Goal: Task Accomplishment & Management: Use online tool/utility

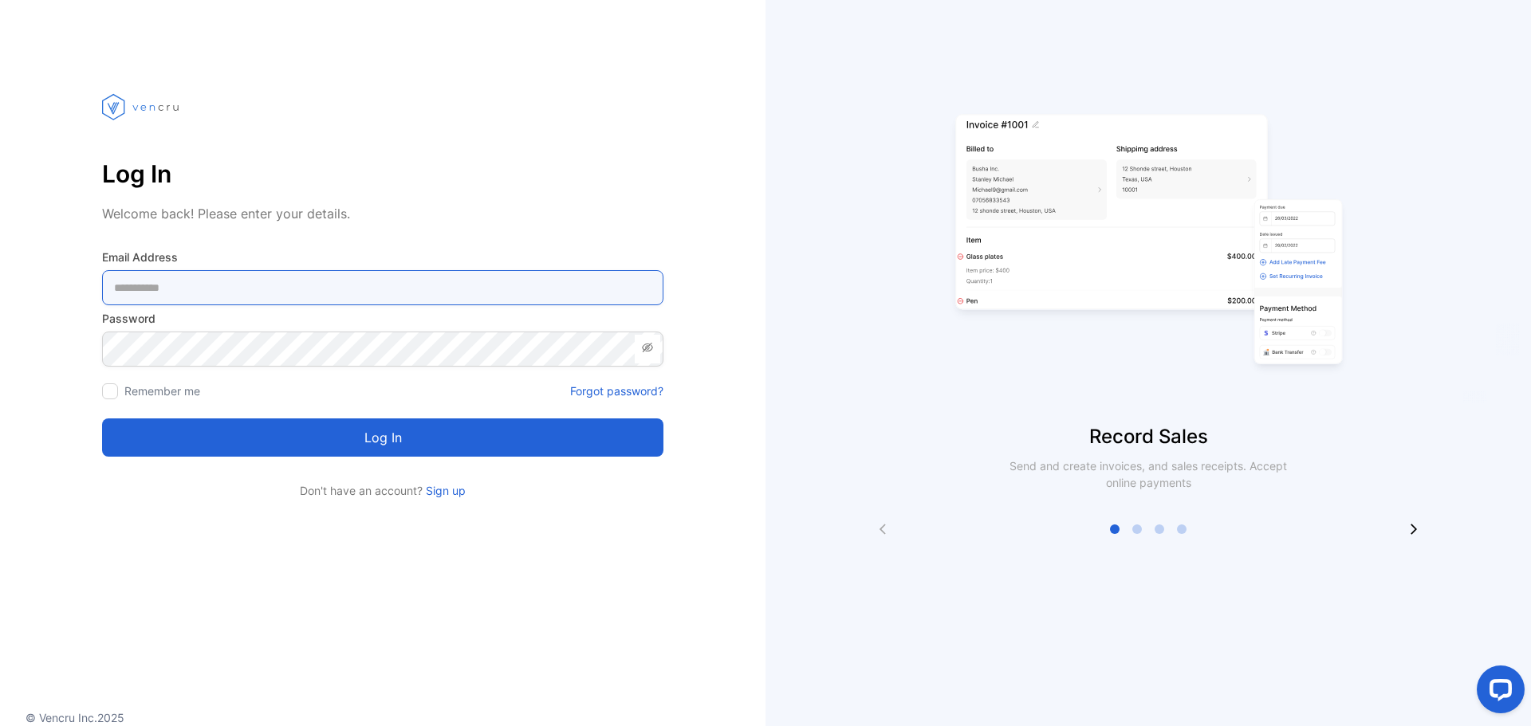
type Address-inputemail "**********"
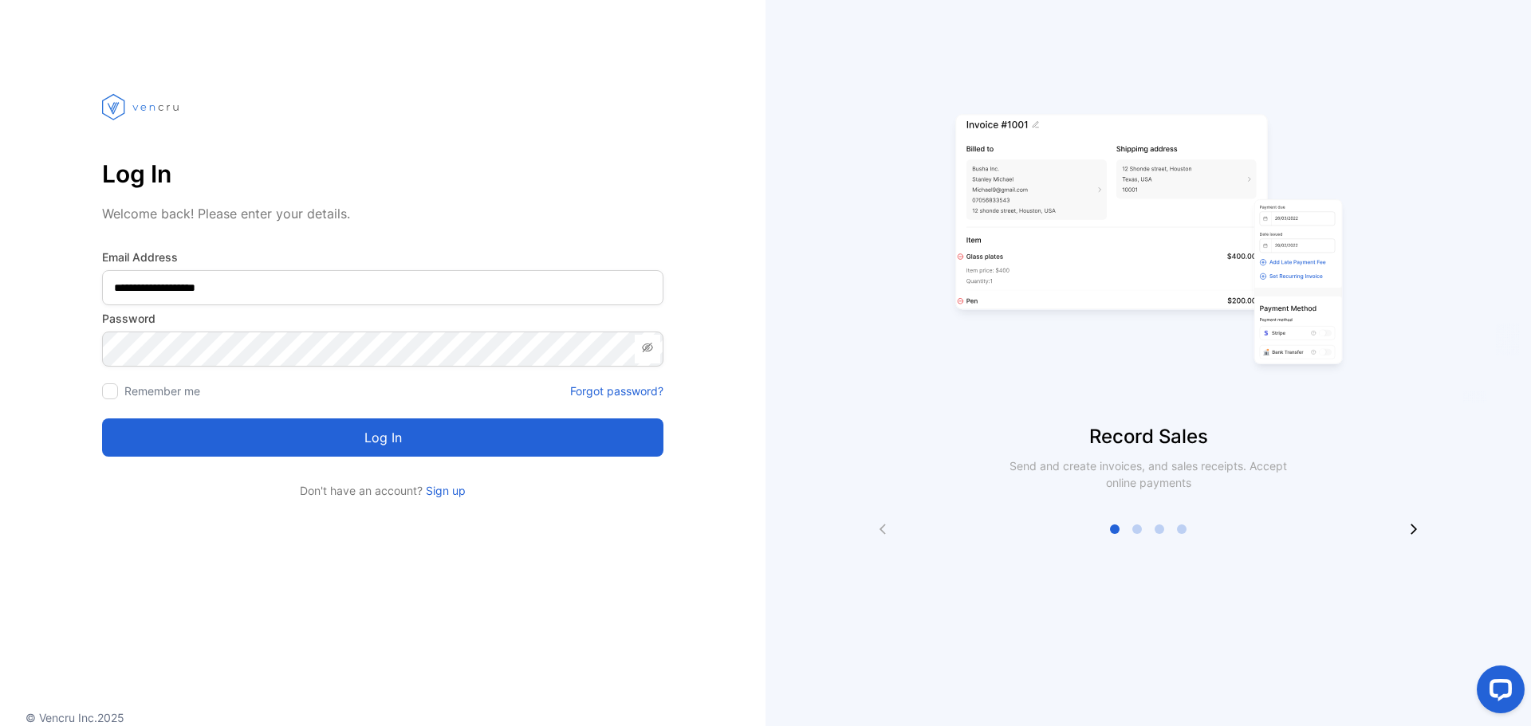
click at [644, 344] on icon at bounding box center [647, 347] width 13 height 13
click at [336, 435] on button "Log in" at bounding box center [382, 438] width 561 height 38
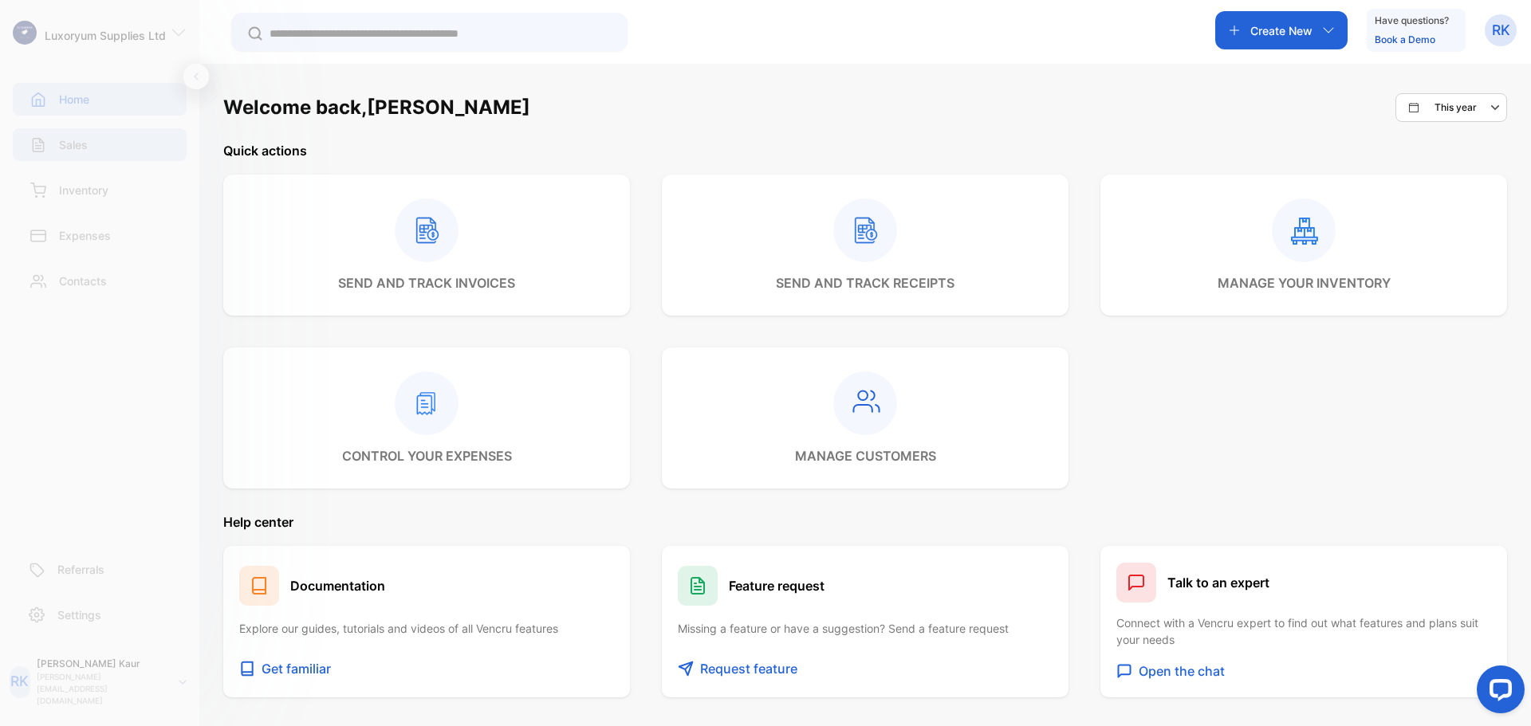
click at [94, 146] on div "Sales" at bounding box center [100, 144] width 174 height 33
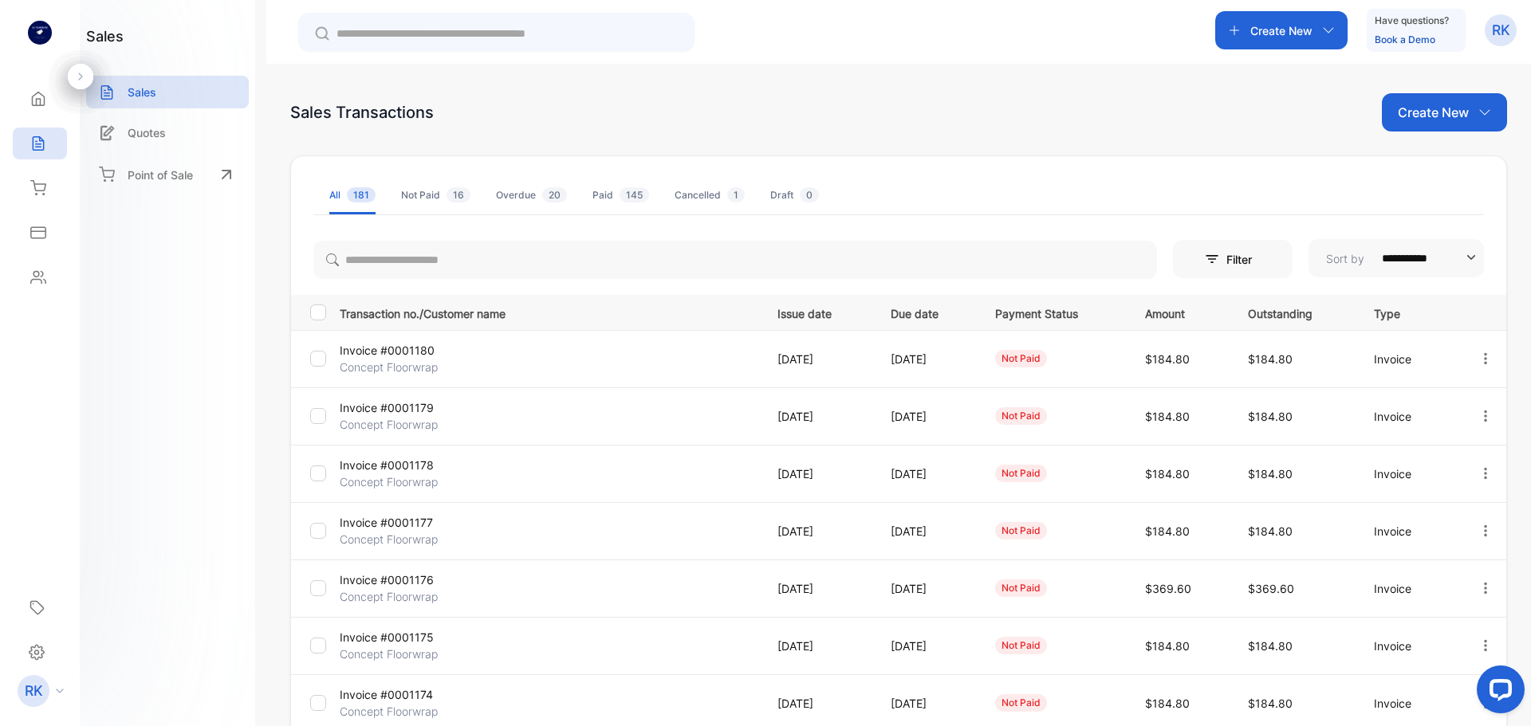
click at [504, 197] on div "Overdue 20" at bounding box center [531, 195] width 71 height 14
click at [360, 193] on span "181" at bounding box center [361, 194] width 29 height 15
click at [61, 187] on div "Inventory" at bounding box center [40, 188] width 54 height 32
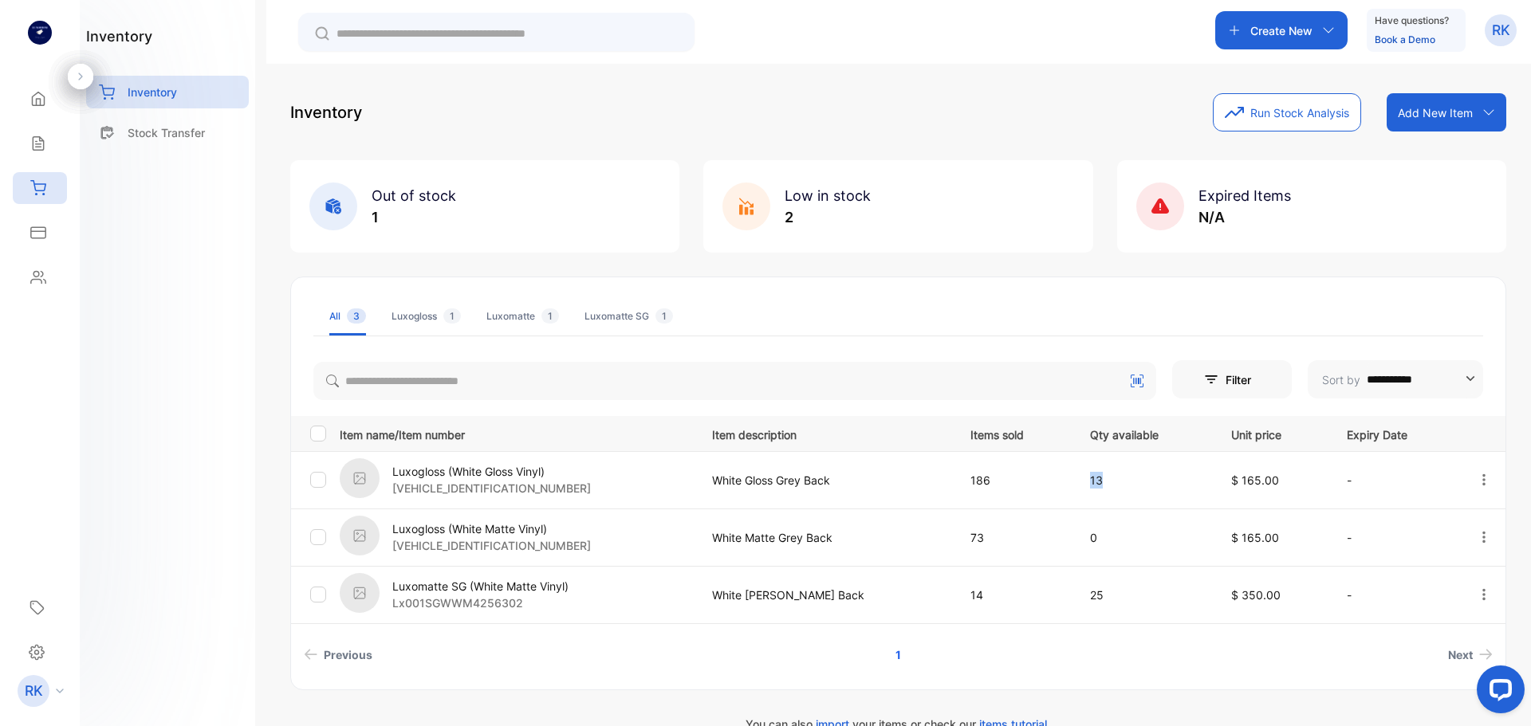
drag, startPoint x: 1076, startPoint y: 464, endPoint x: 1100, endPoint y: 478, distance: 27.9
click at [1100, 478] on td "13" at bounding box center [1141, 479] width 141 height 57
click at [1100, 478] on p "13" at bounding box center [1144, 480] width 108 height 17
drag, startPoint x: 1100, startPoint y: 478, endPoint x: 1089, endPoint y: 482, distance: 11.6
click at [1090, 482] on p "13" at bounding box center [1144, 480] width 108 height 17
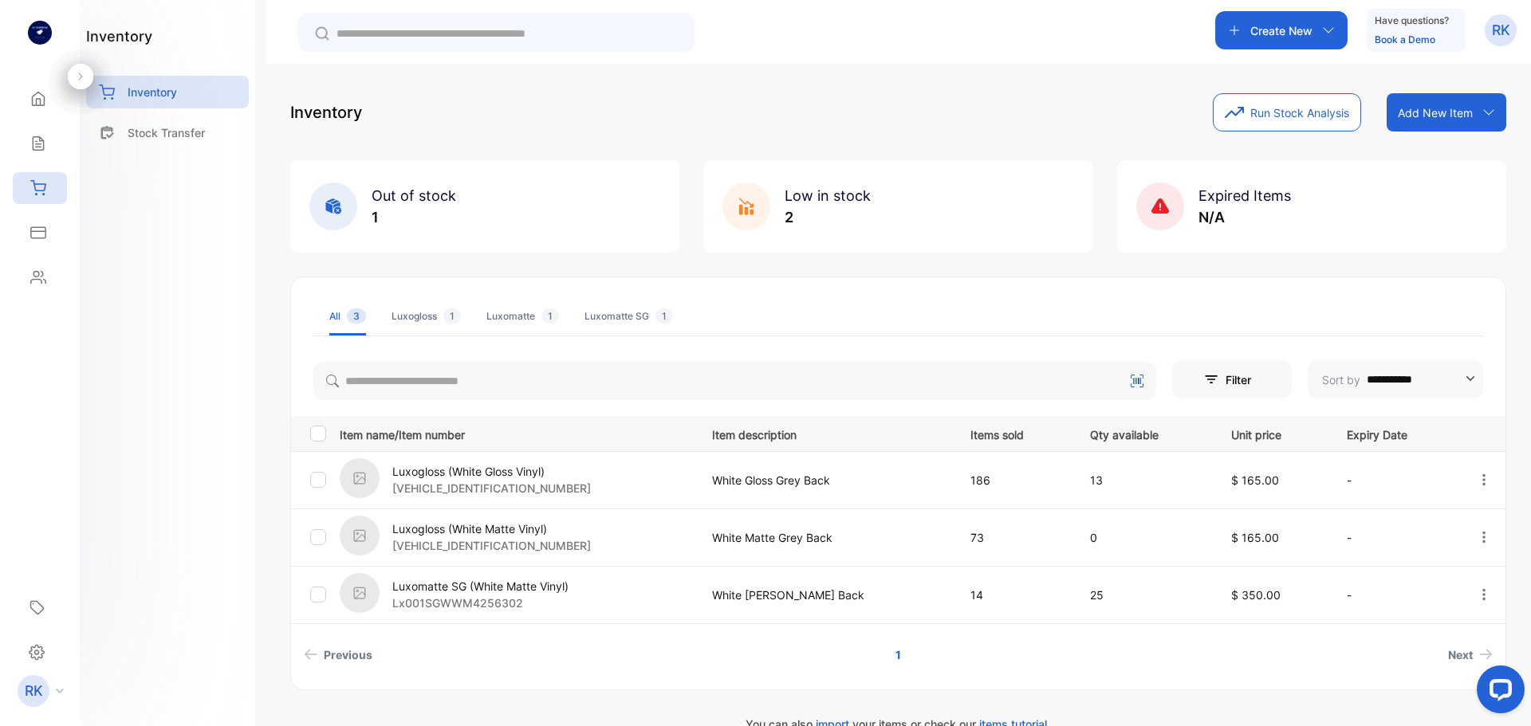
click at [1090, 484] on p "13" at bounding box center [1144, 480] width 108 height 17
click at [1090, 480] on p "13" at bounding box center [1144, 480] width 108 height 17
click at [1090, 476] on p "13" at bounding box center [1144, 480] width 108 height 17
drag, startPoint x: 1086, startPoint y: 481, endPoint x: 1073, endPoint y: 476, distance: 13.6
click at [1073, 476] on td "13" at bounding box center [1141, 479] width 141 height 57
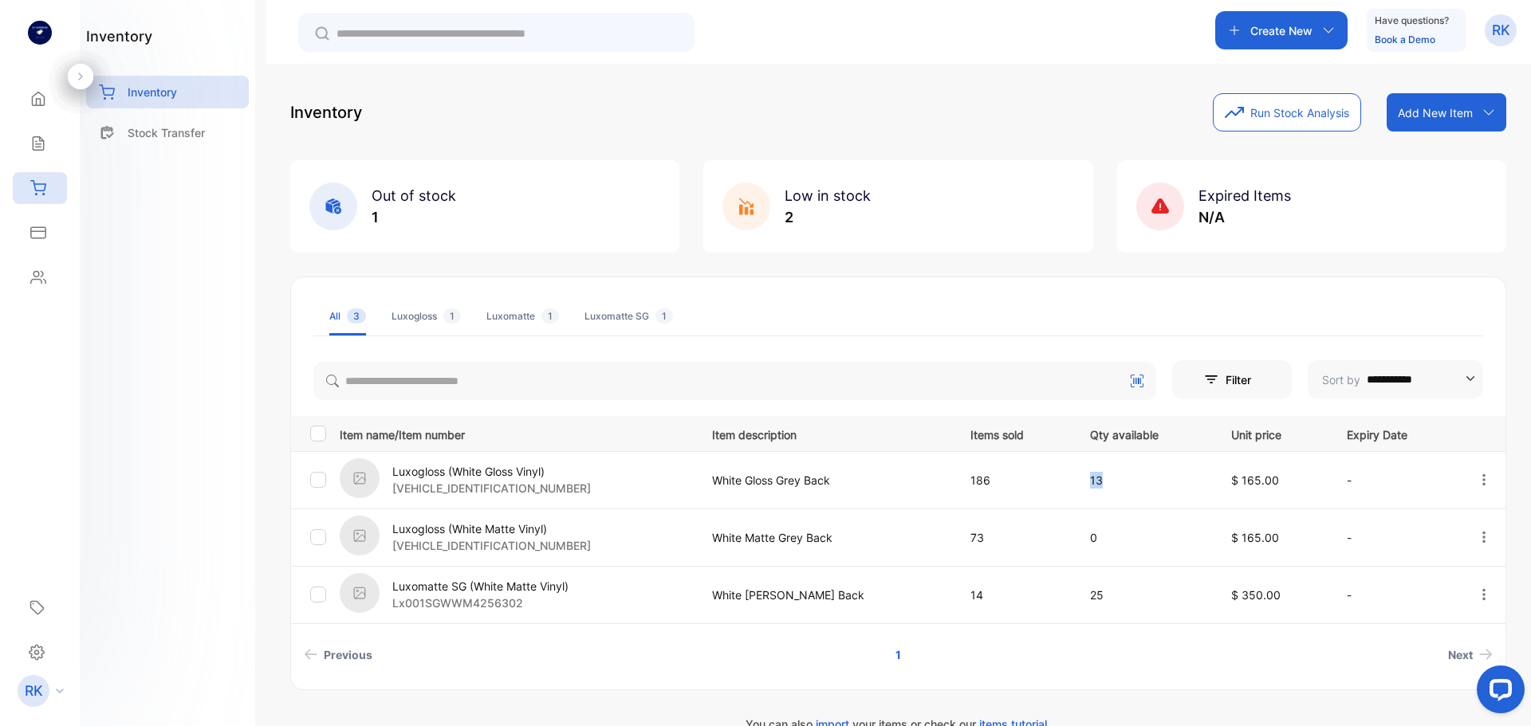
click at [1071, 488] on td "13" at bounding box center [1141, 479] width 141 height 57
click at [645, 317] on div "Luxomatte SG 1" at bounding box center [628, 316] width 89 height 14
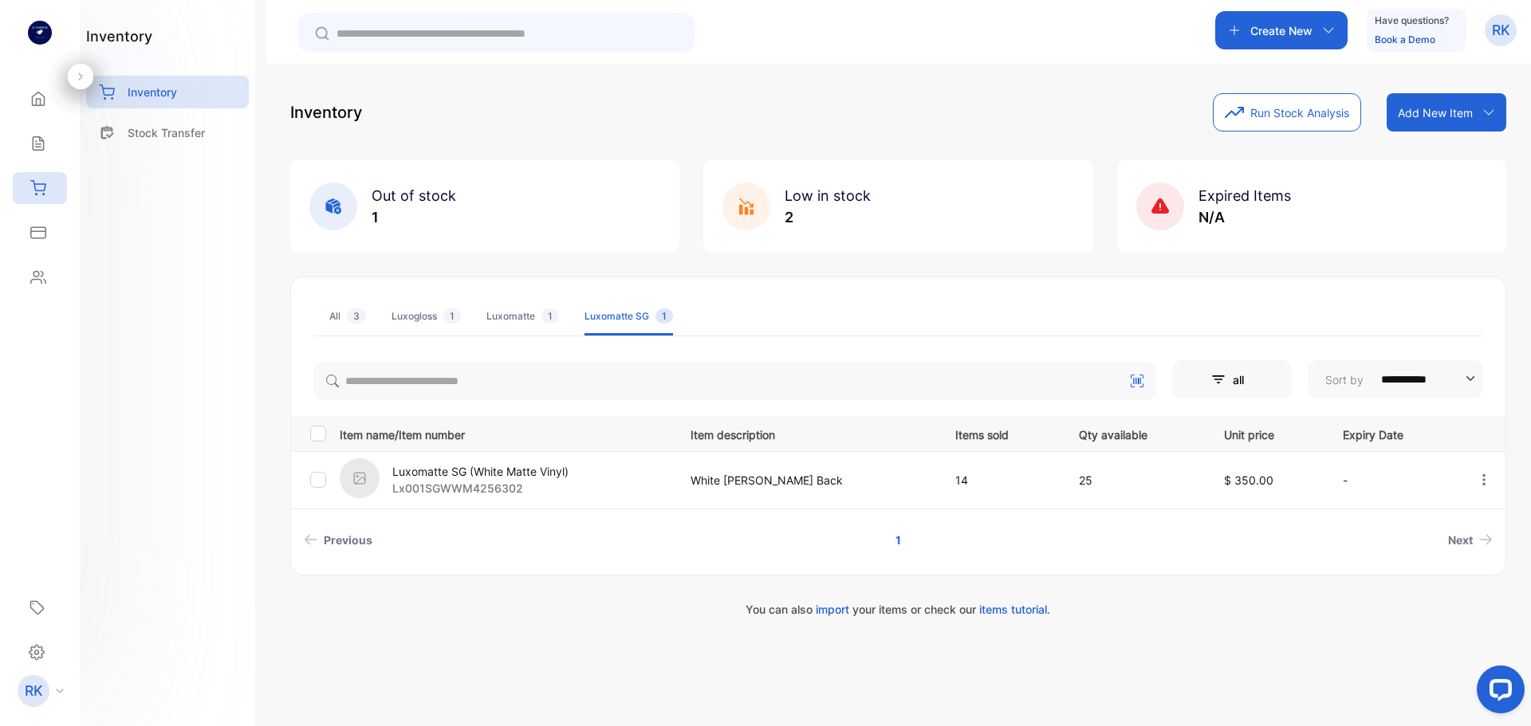
click at [344, 312] on div "All 3" at bounding box center [347, 316] width 37 height 14
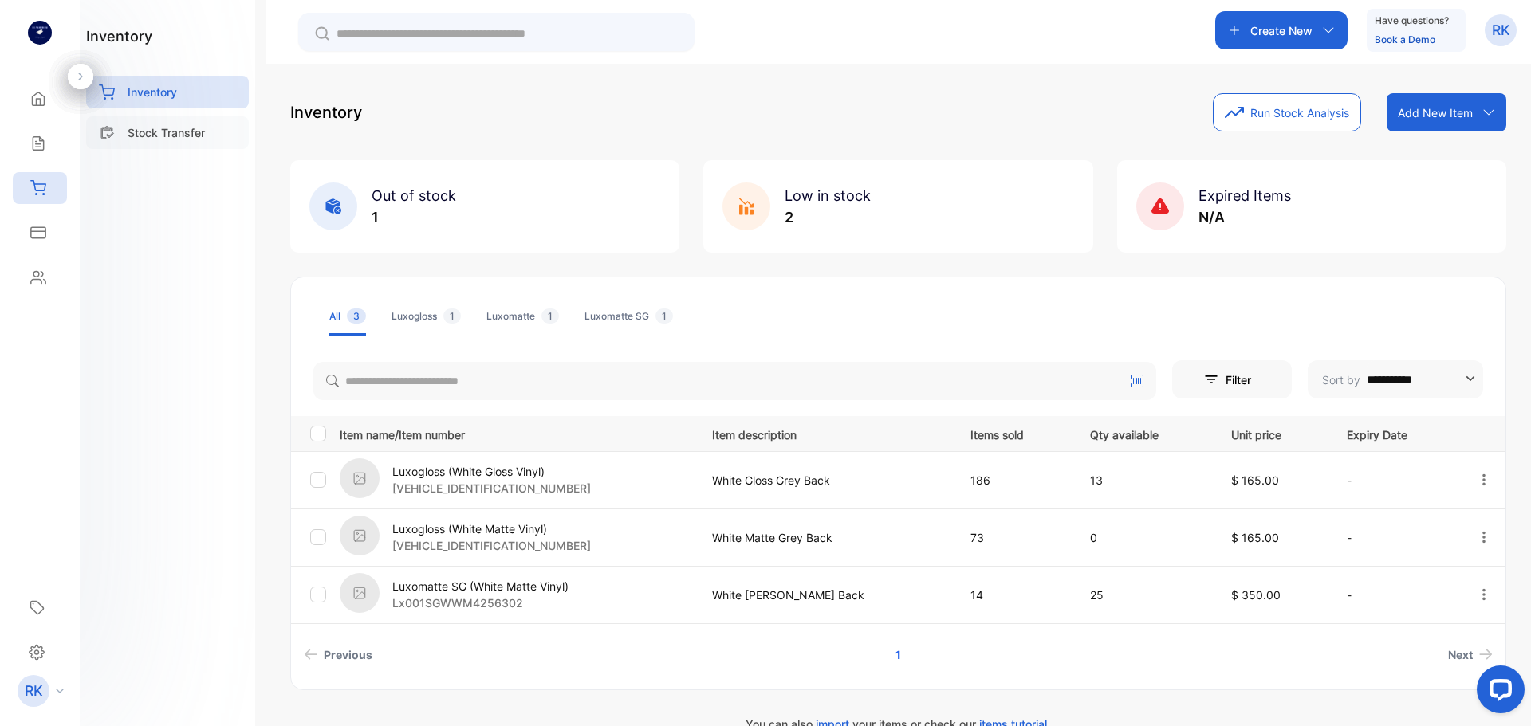
click at [179, 135] on p "Stock Transfer" at bounding box center [166, 132] width 77 height 17
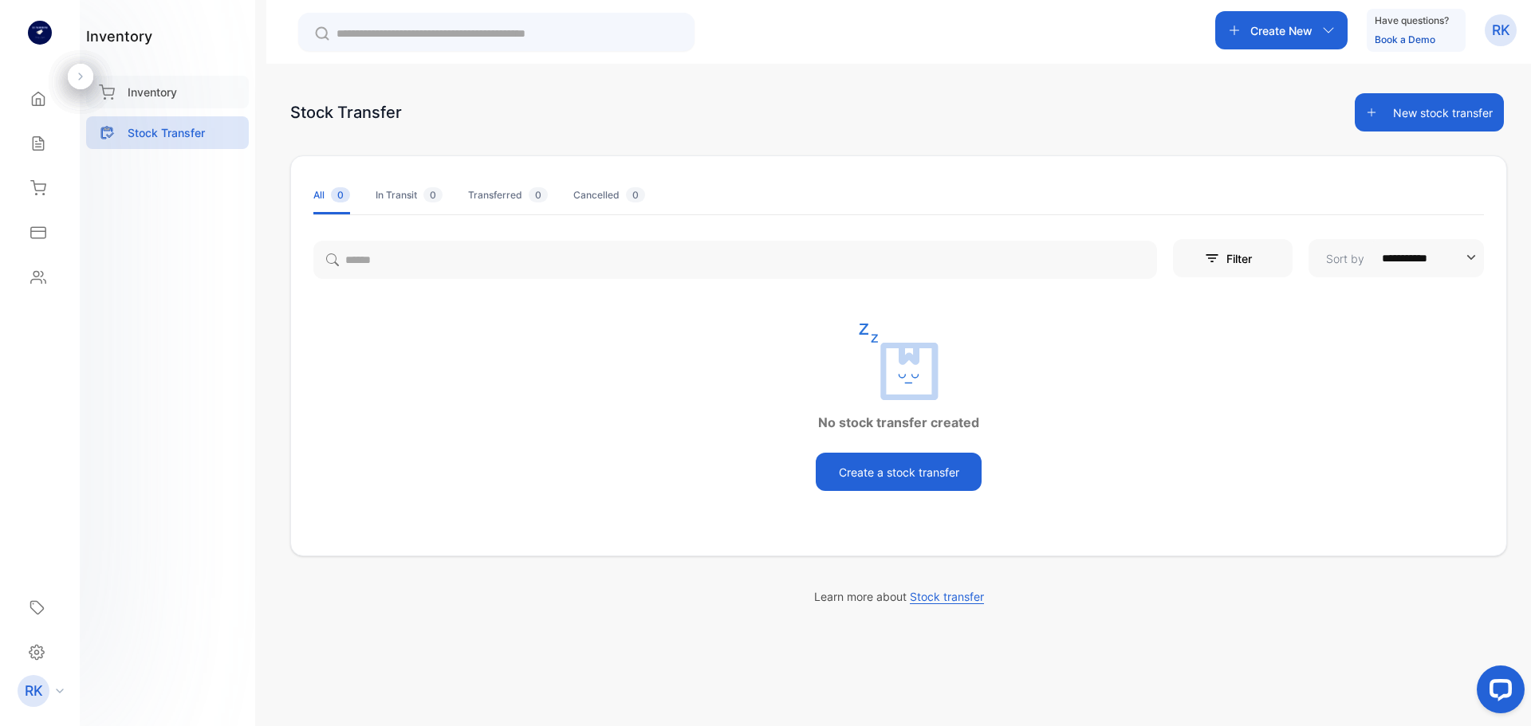
click at [173, 100] on p "Inventory" at bounding box center [152, 92] width 49 height 17
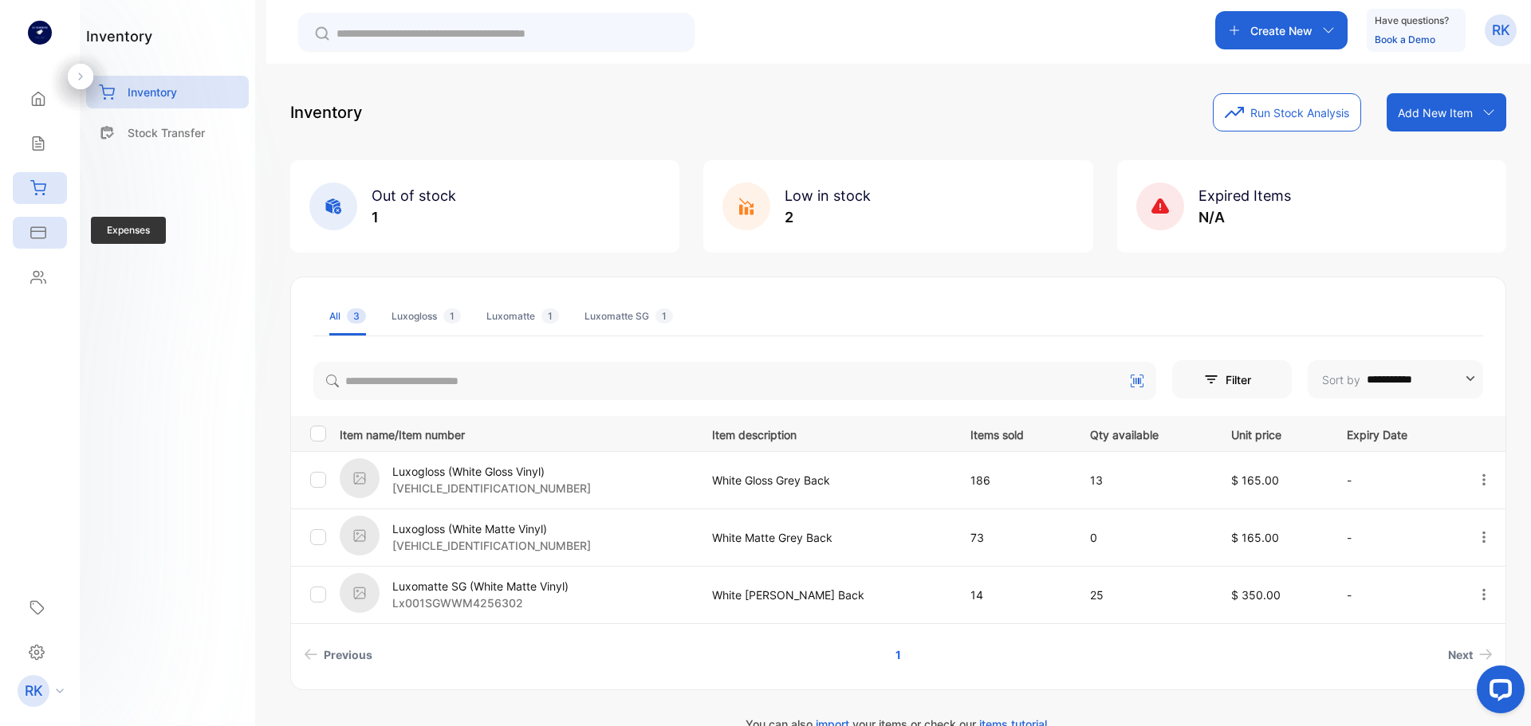
click at [39, 223] on div "Expenses" at bounding box center [40, 233] width 54 height 32
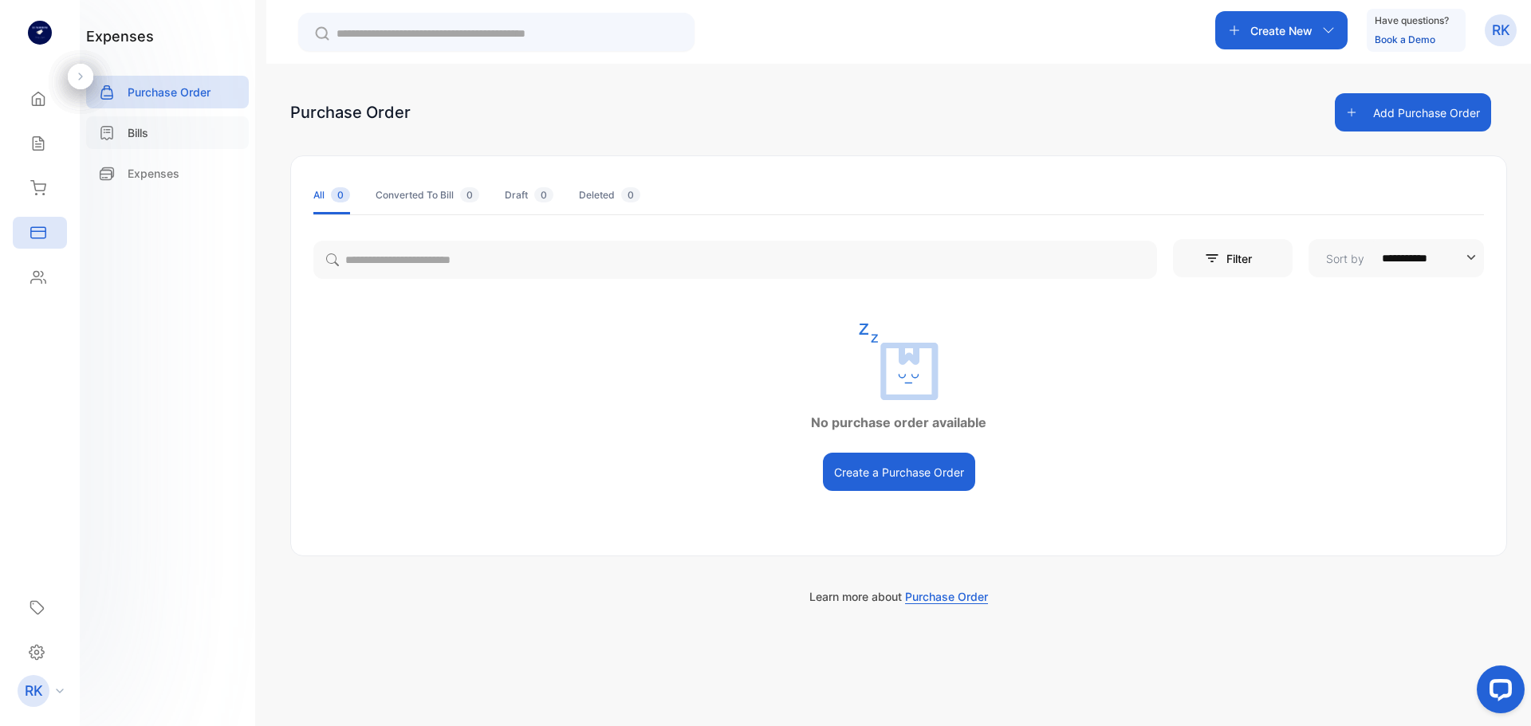
click at [132, 120] on div "Bills" at bounding box center [167, 132] width 163 height 33
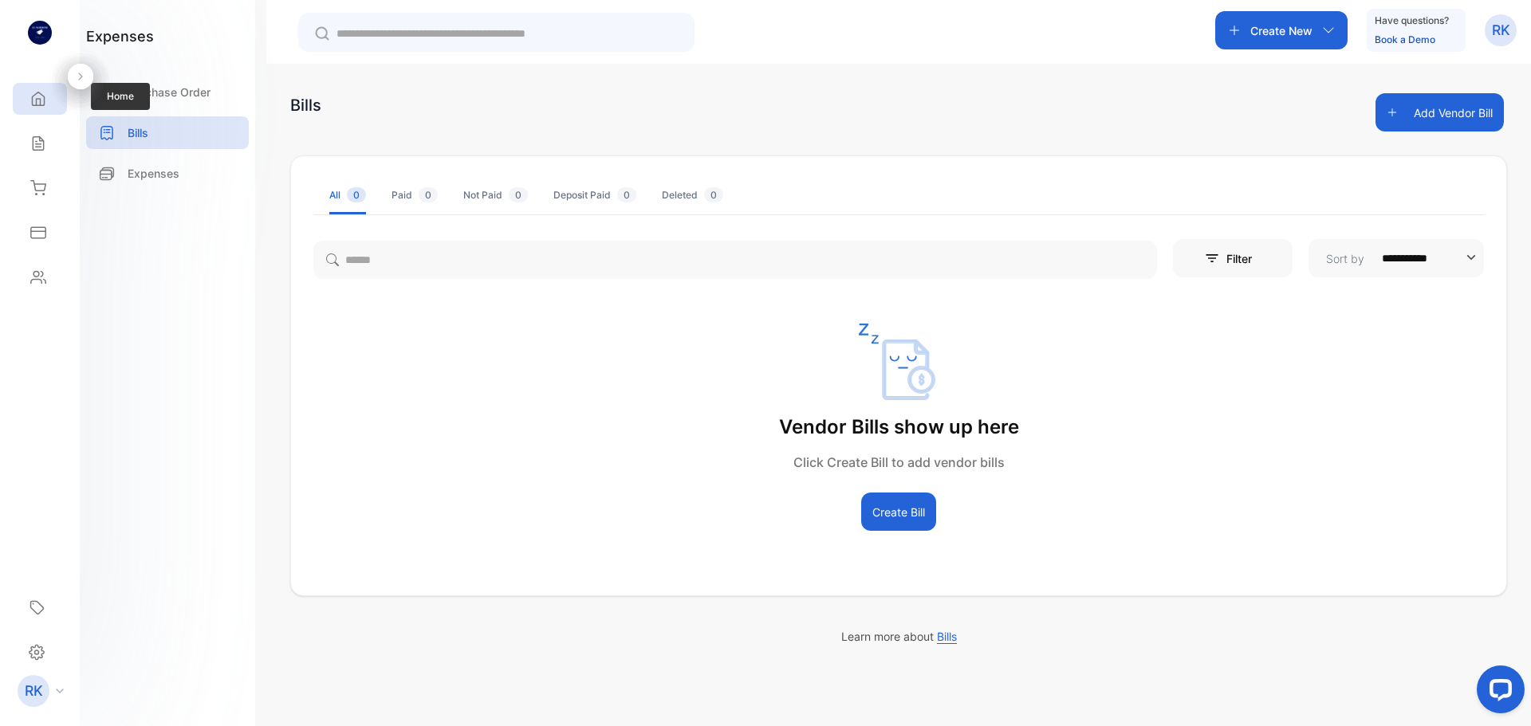
click at [22, 104] on div "Home" at bounding box center [40, 99] width 54 height 32
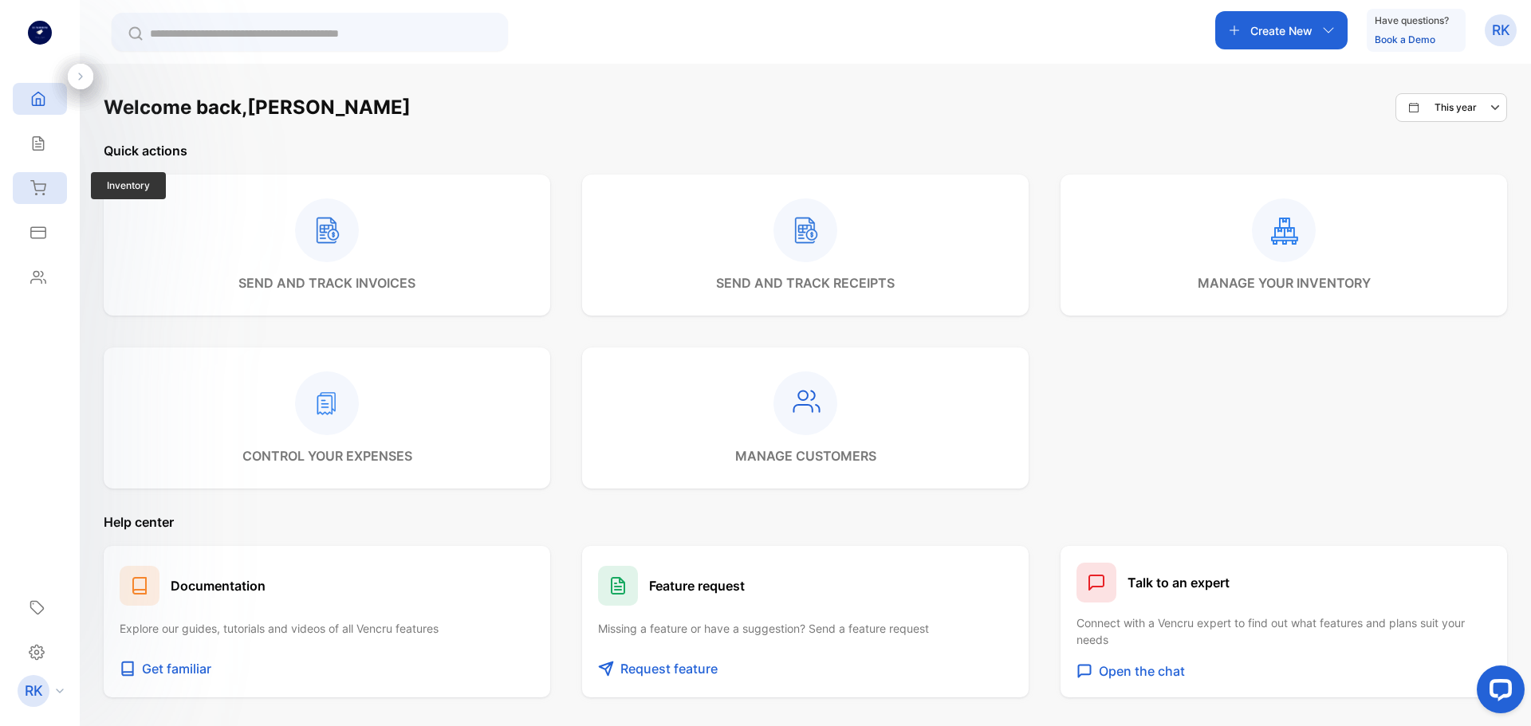
click at [41, 193] on icon at bounding box center [38, 188] width 16 height 16
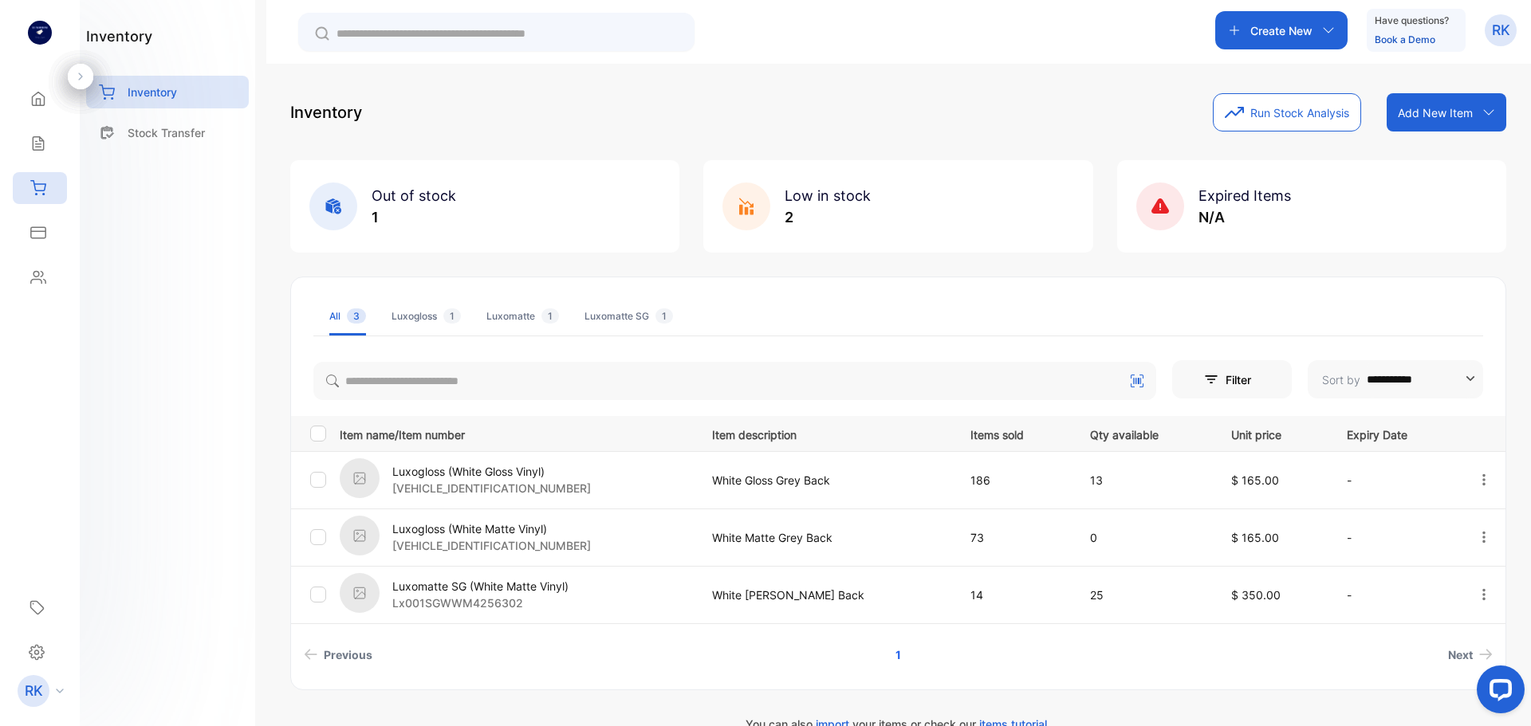
scroll to position [32, 0]
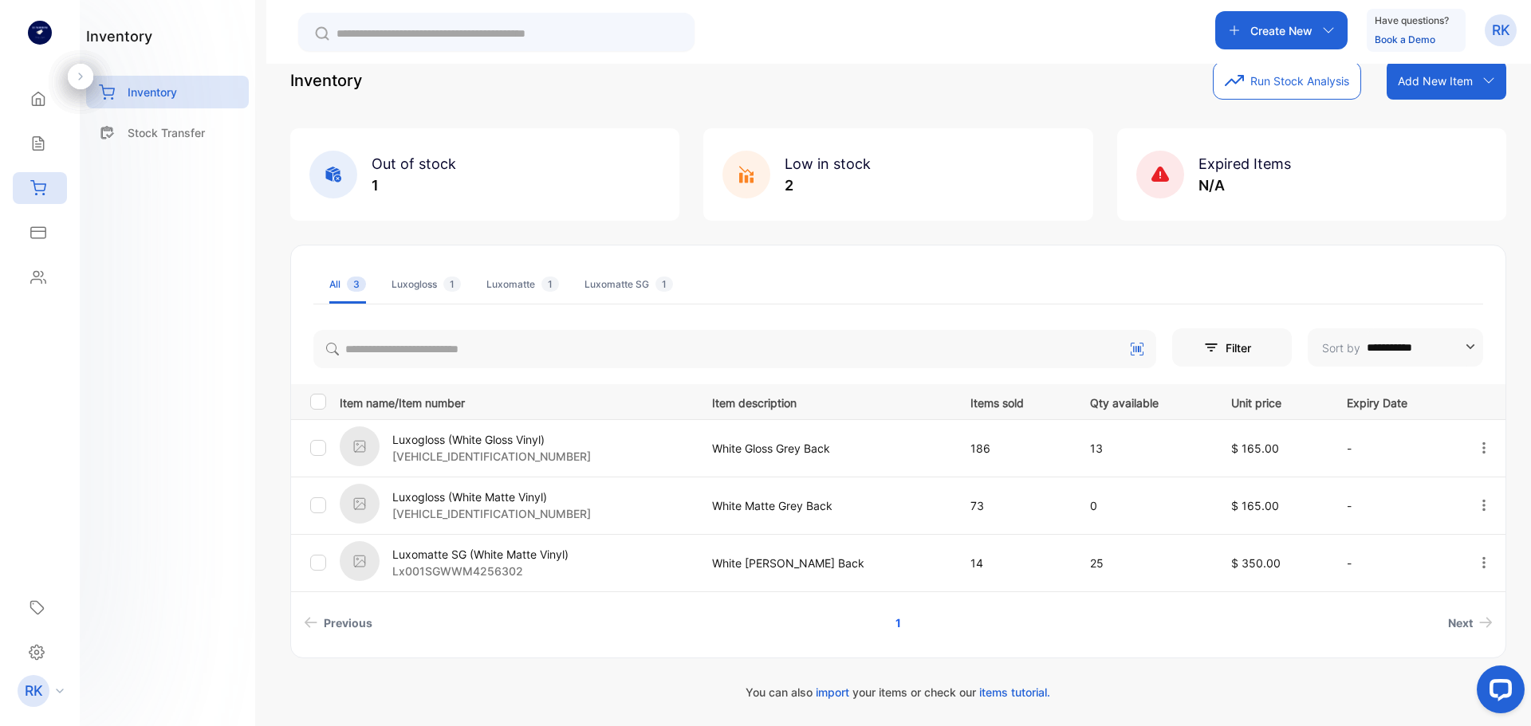
click at [434, 278] on div "Luxogloss 1" at bounding box center [426, 284] width 69 height 14
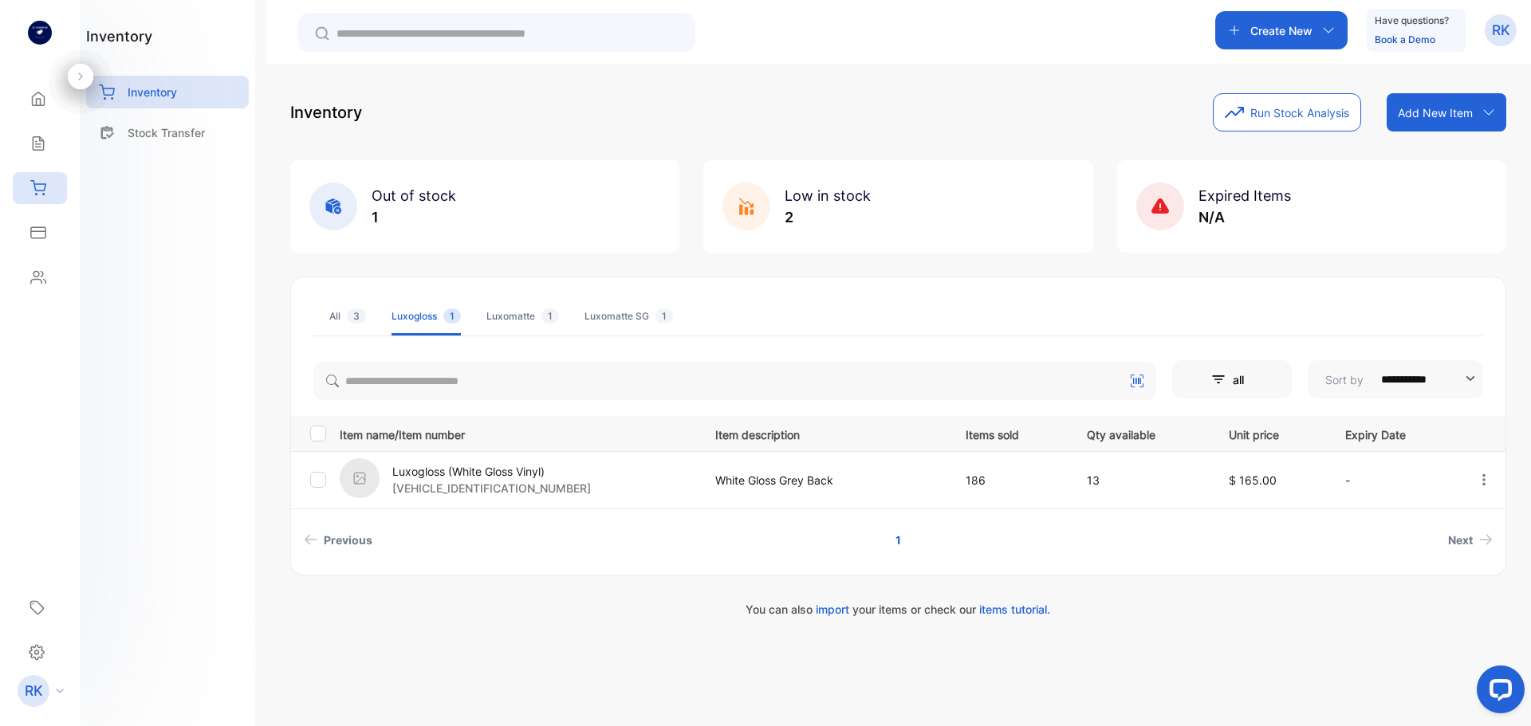
click at [1436, 111] on p "Add New Item" at bounding box center [1435, 112] width 75 height 17
drag, startPoint x: 884, startPoint y: 112, endPoint x: 1210, endPoint y: 107, distance: 325.4
click at [884, 113] on div "Inventory Run Stock Analysis Add New Item Add item manually Import item Scan ba…" at bounding box center [898, 112] width 1216 height 38
click at [1272, 28] on p "Create New" at bounding box center [1281, 30] width 62 height 17
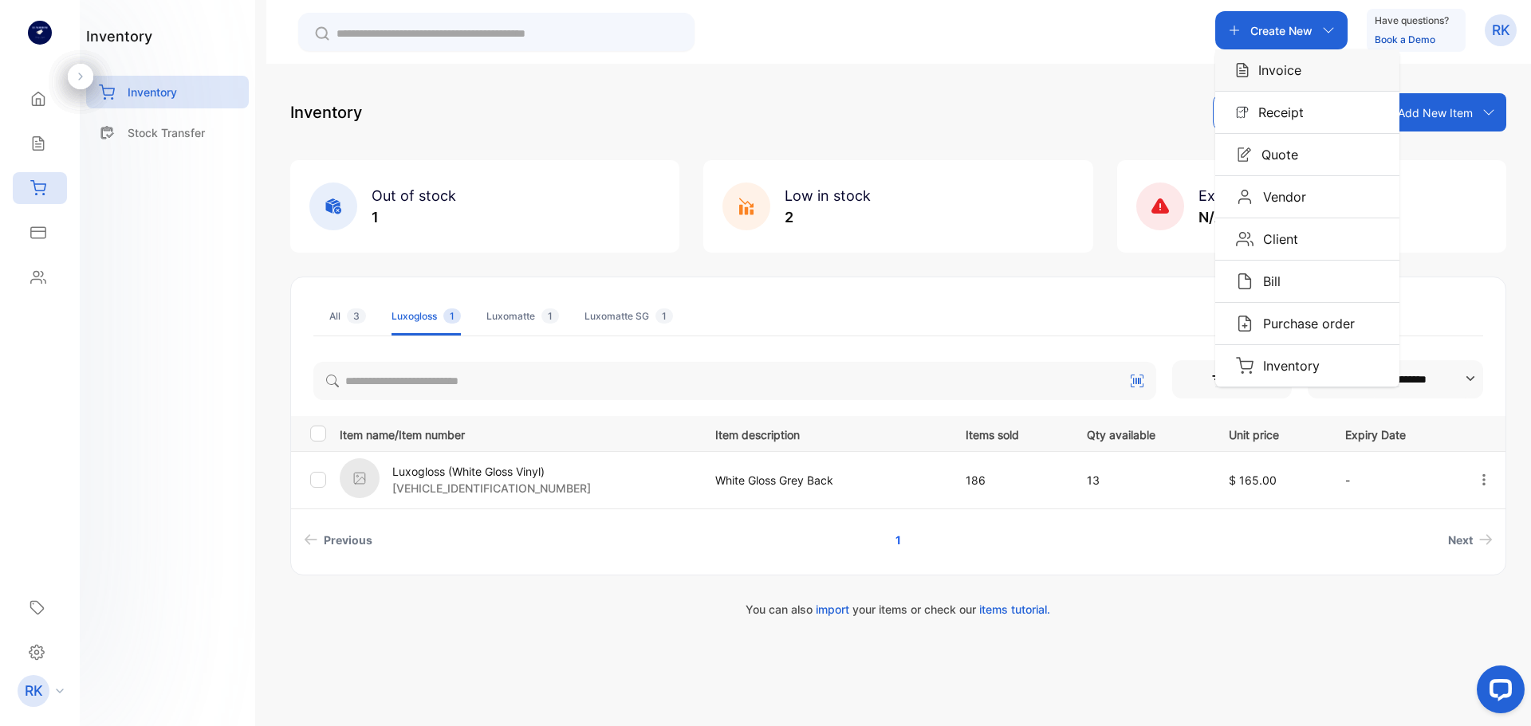
click at [1281, 79] on p "Invoice" at bounding box center [1275, 70] width 53 height 19
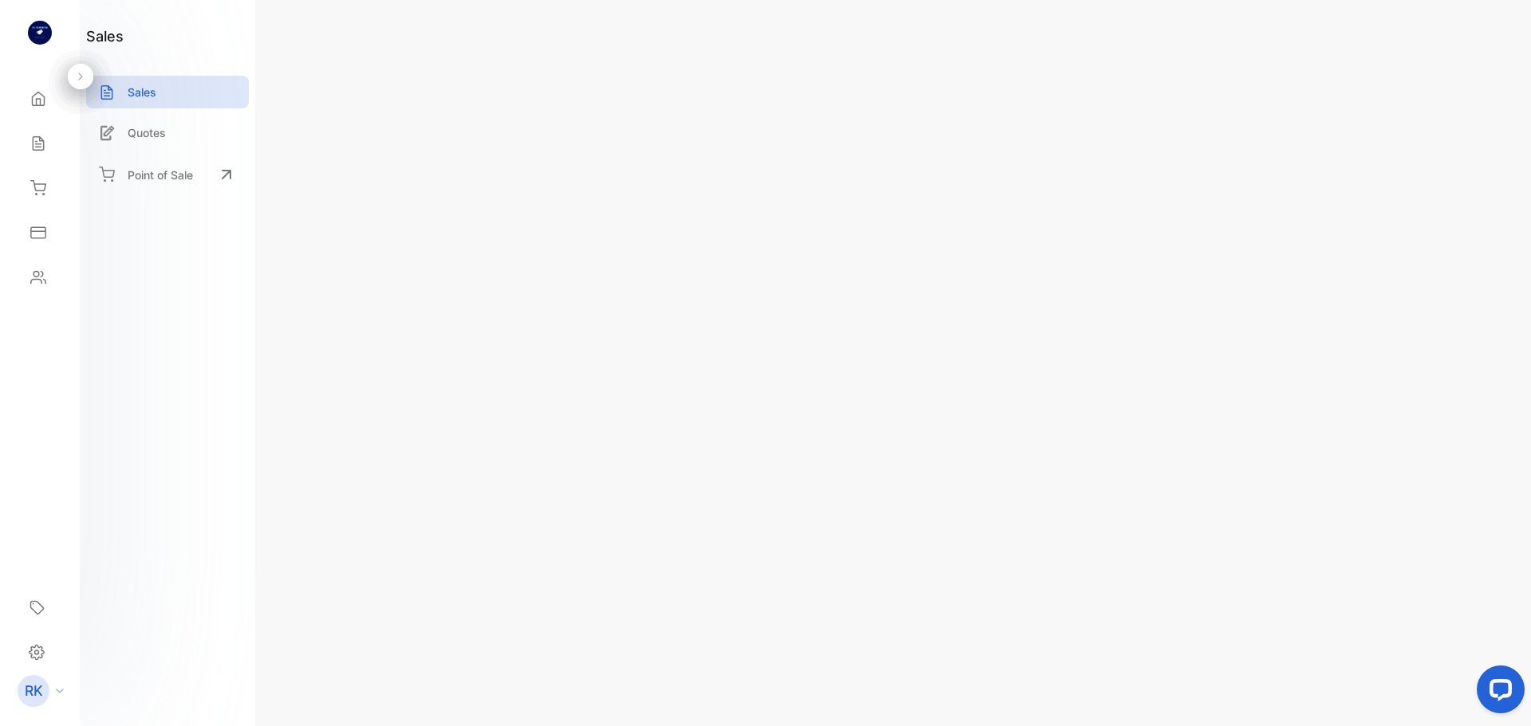
type input "**********"
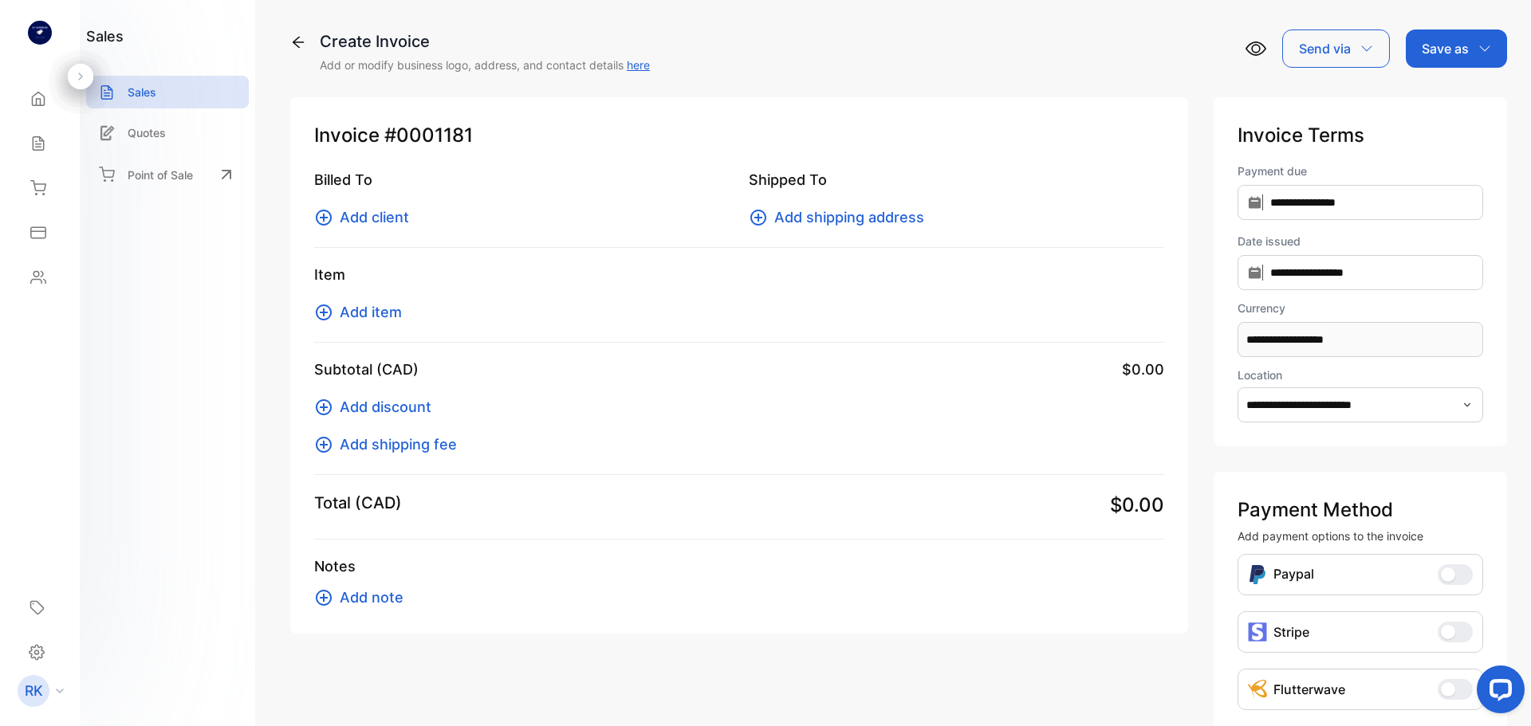
click at [393, 218] on span "Add client" at bounding box center [374, 218] width 69 height 22
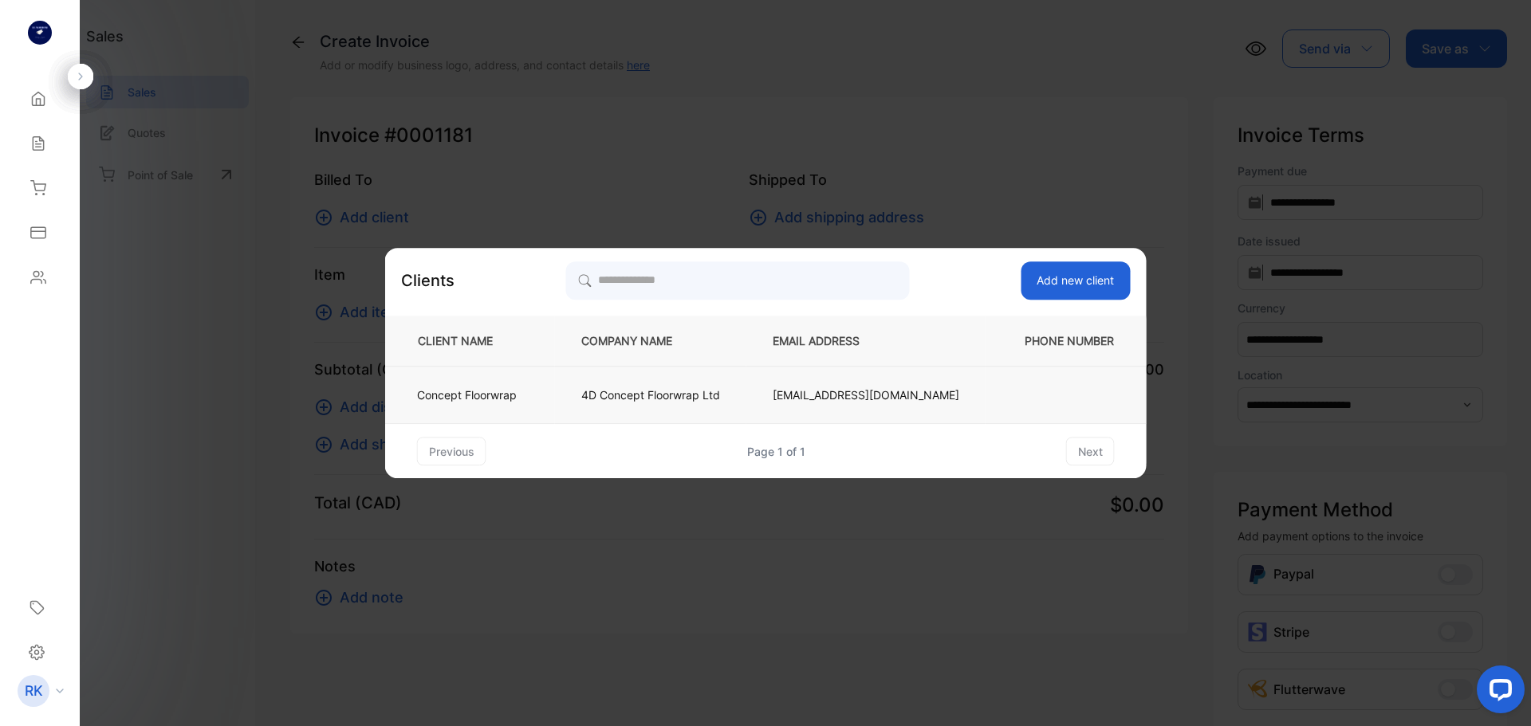
click at [651, 386] on td "4D Concept Floorwrap Ltd" at bounding box center [650, 395] width 191 height 57
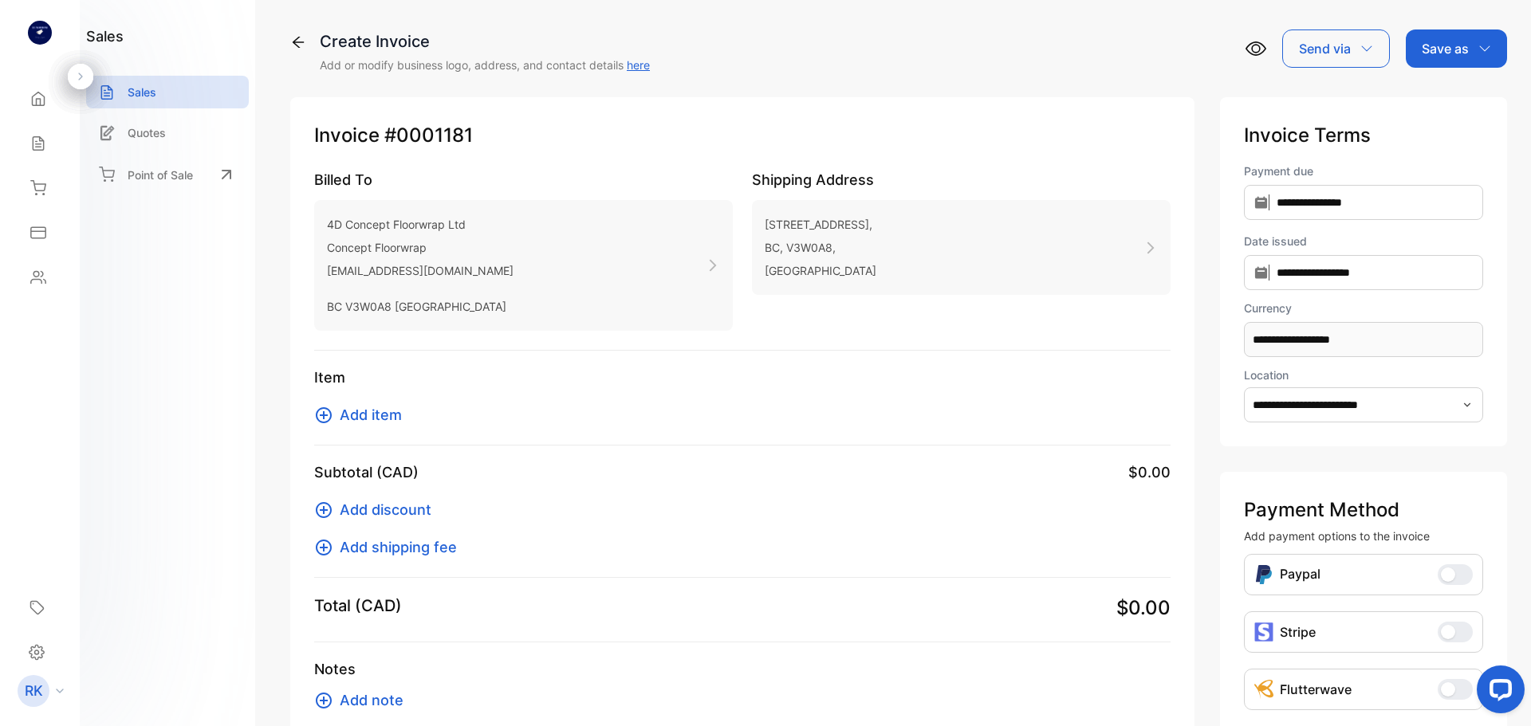
click at [364, 416] on span "Add item" at bounding box center [371, 415] width 62 height 22
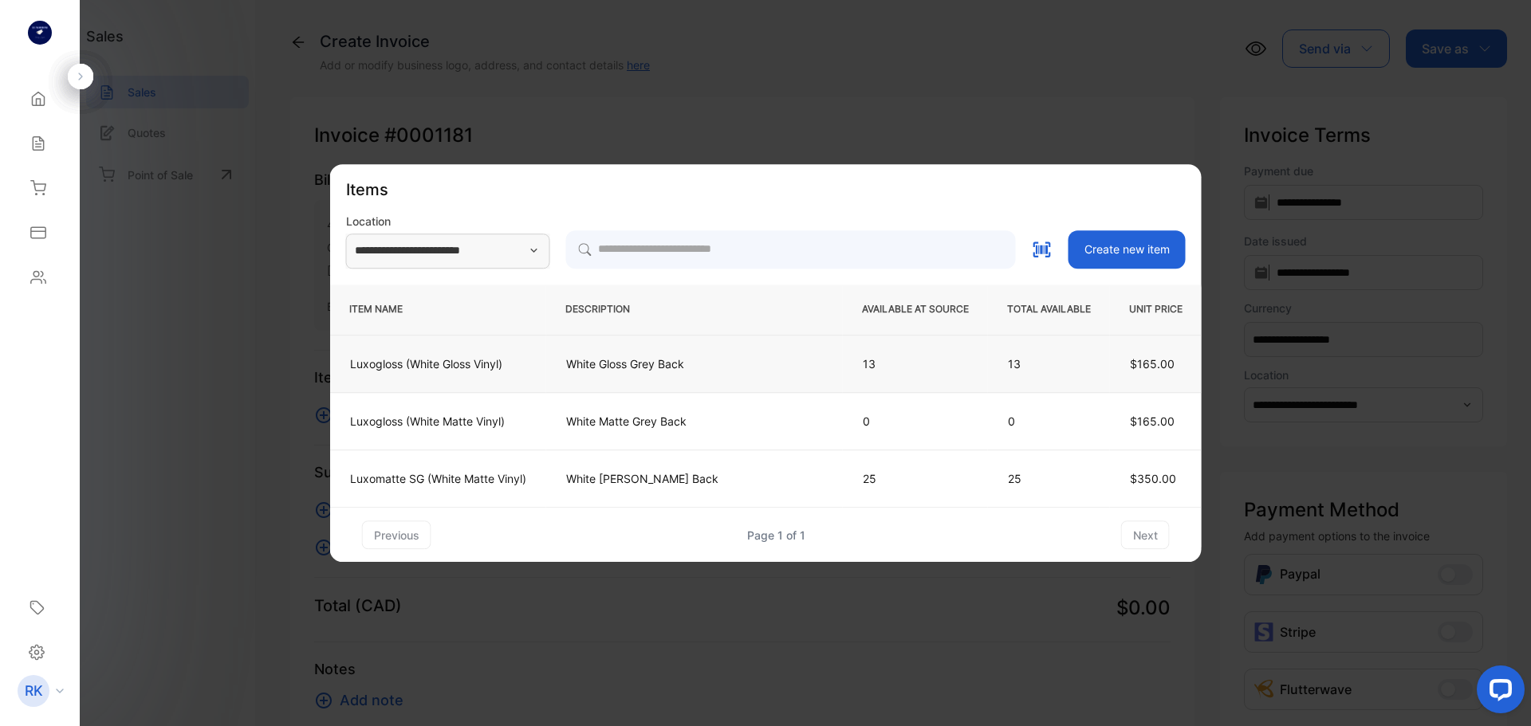
click at [646, 370] on p "White Gloss Grey Back" at bounding box center [694, 364] width 257 height 17
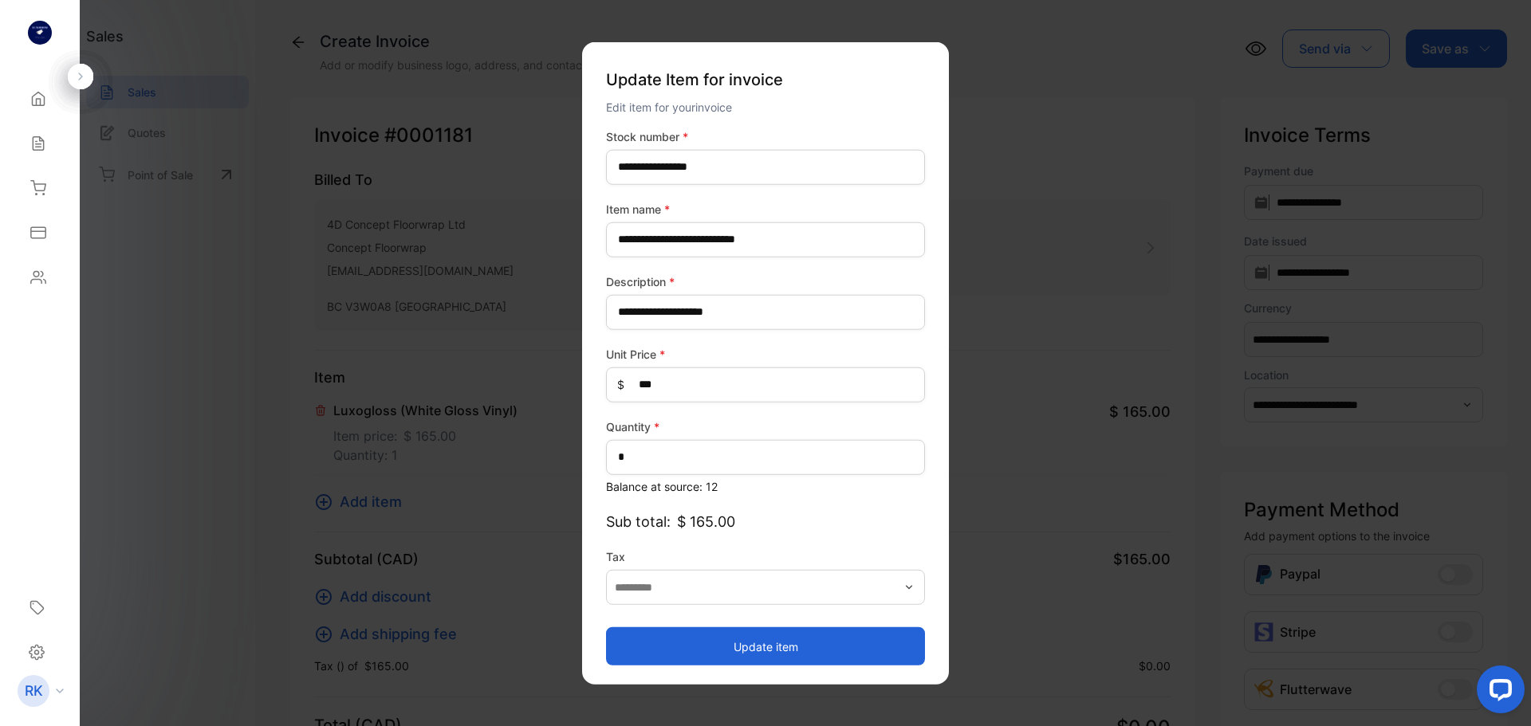
type input "**********"
click at [776, 642] on button "Update item" at bounding box center [765, 647] width 319 height 38
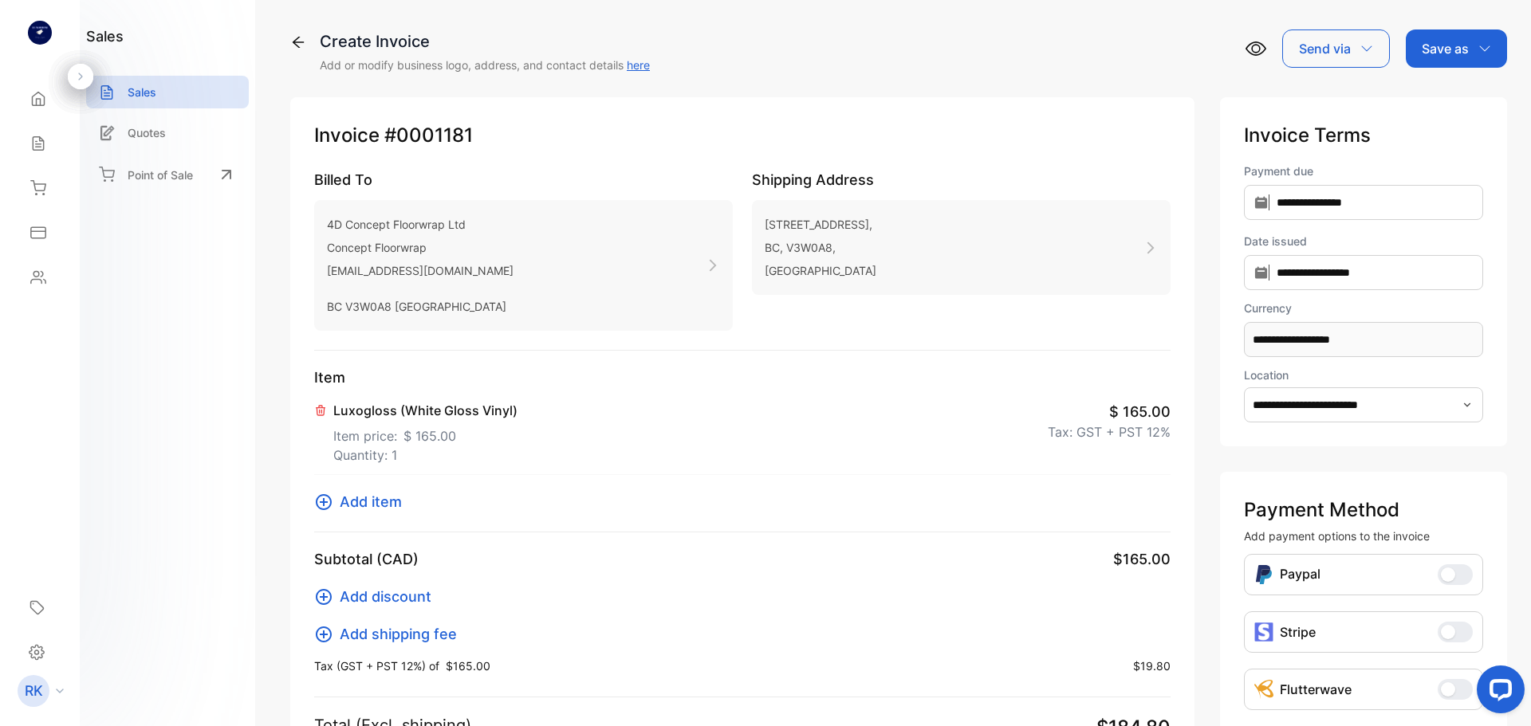
click at [1430, 53] on p "Save as" at bounding box center [1445, 48] width 47 height 19
click at [1428, 101] on div "Invoice" at bounding box center [1453, 101] width 92 height 32
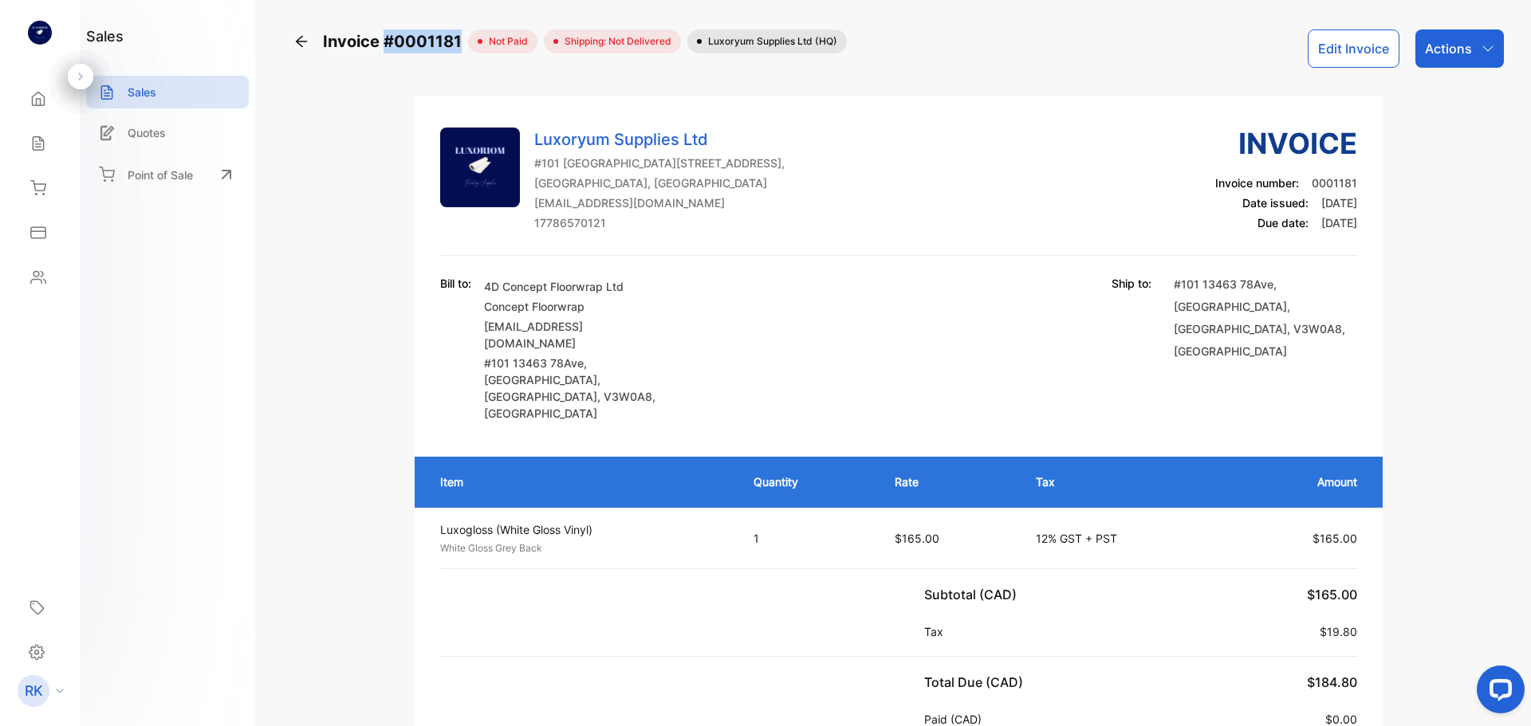
copy span "#0001181"
drag, startPoint x: 381, startPoint y: 37, endPoint x: 461, endPoint y: 43, distance: 79.9
click at [461, 43] on span "Invoice #0001181" at bounding box center [395, 42] width 145 height 24
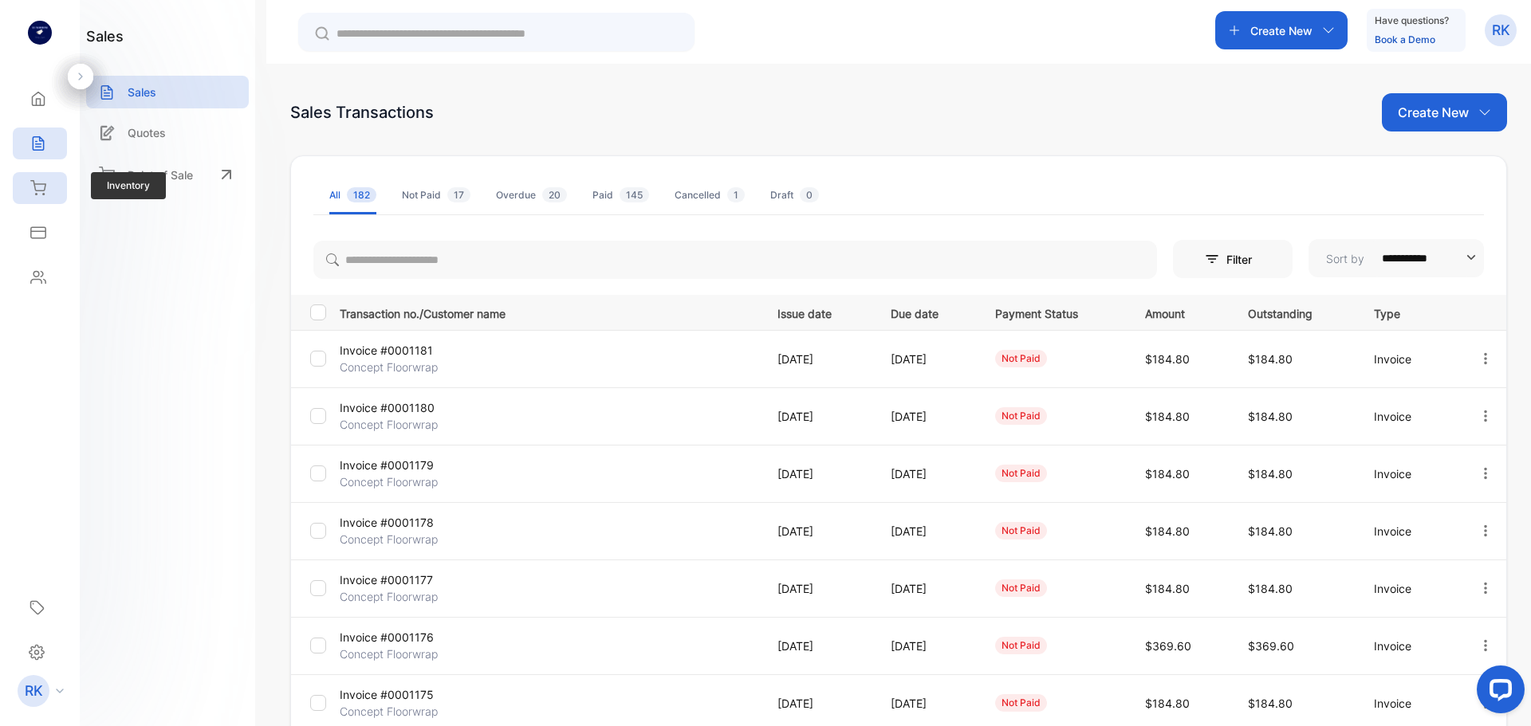
click at [39, 190] on icon at bounding box center [38, 188] width 16 height 16
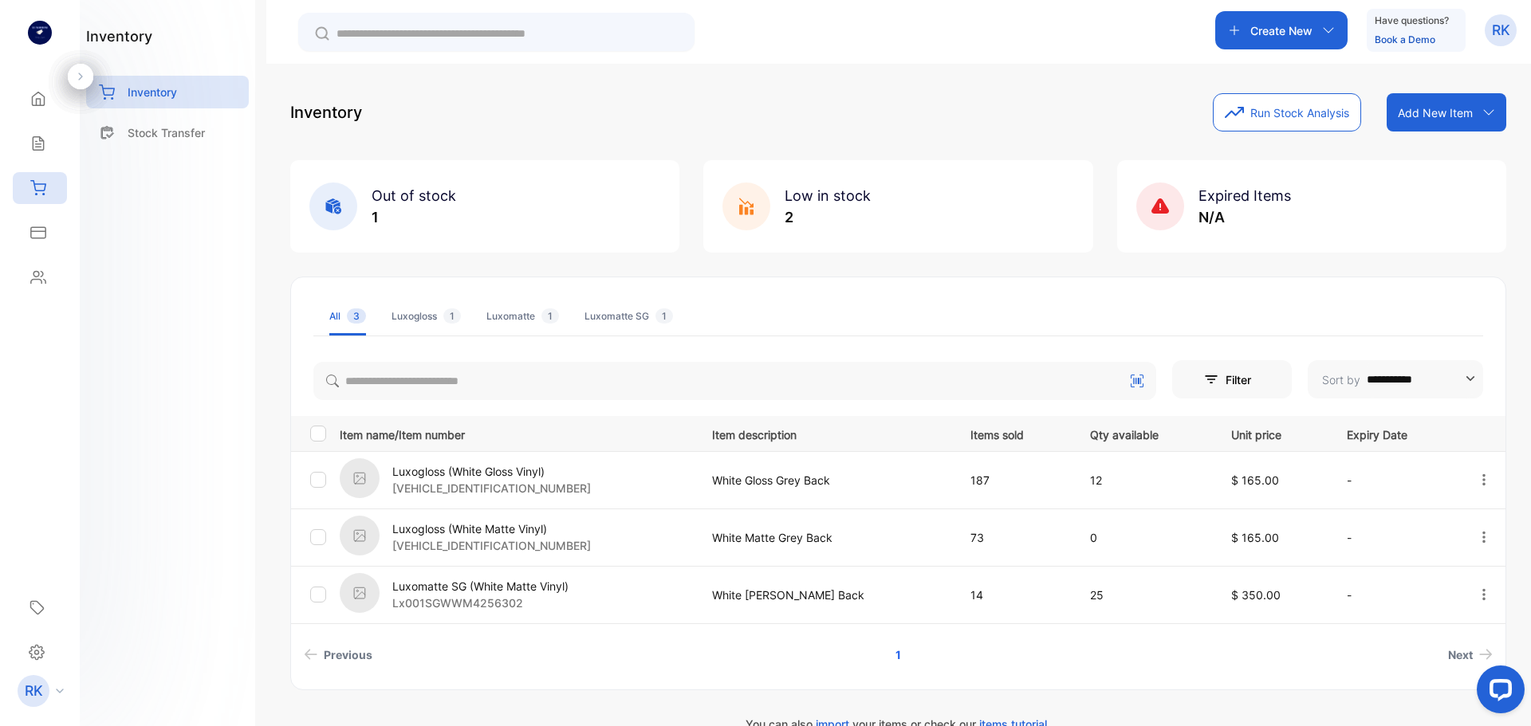
click at [1413, 116] on p "Add New Item" at bounding box center [1435, 112] width 75 height 17
click at [1310, 24] on p "Create New" at bounding box center [1281, 30] width 62 height 17
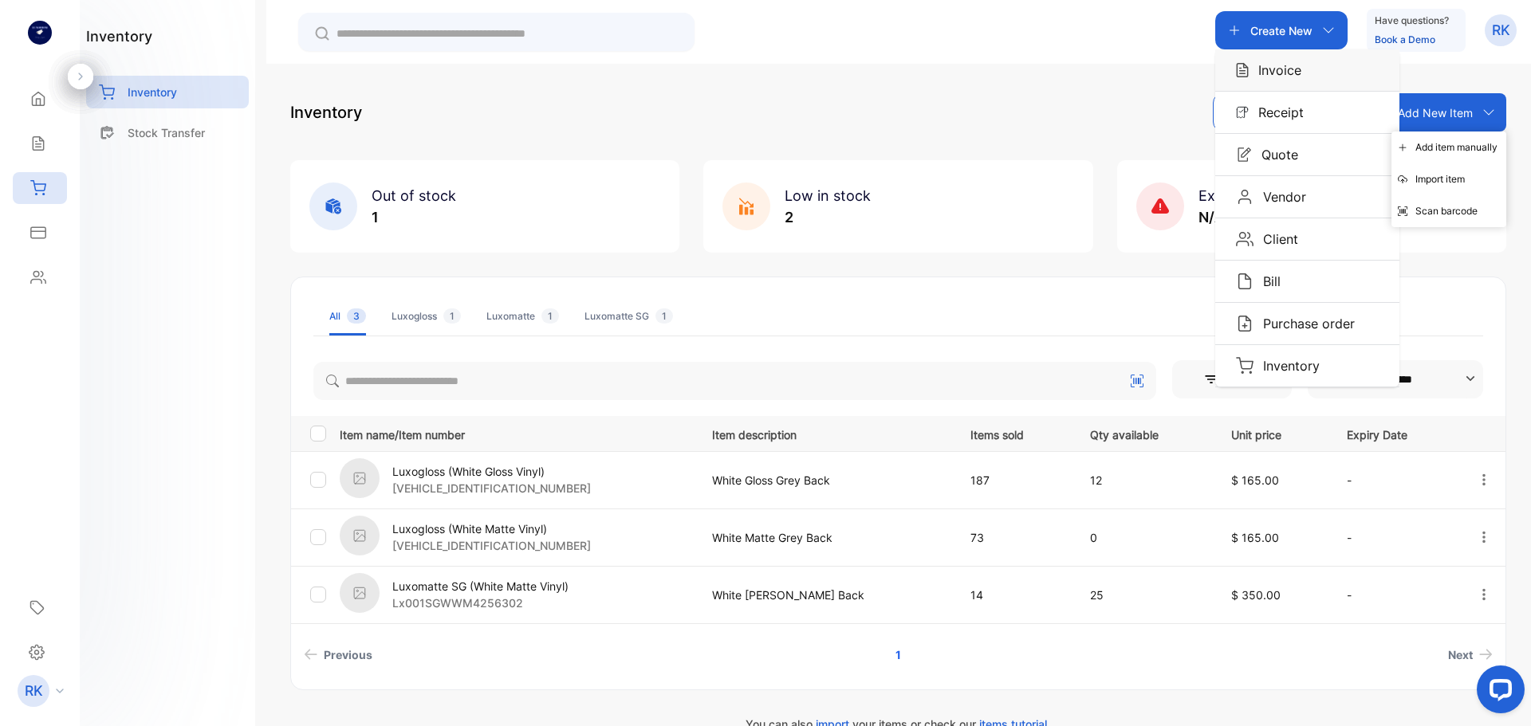
click at [1279, 71] on p "Invoice" at bounding box center [1275, 70] width 53 height 19
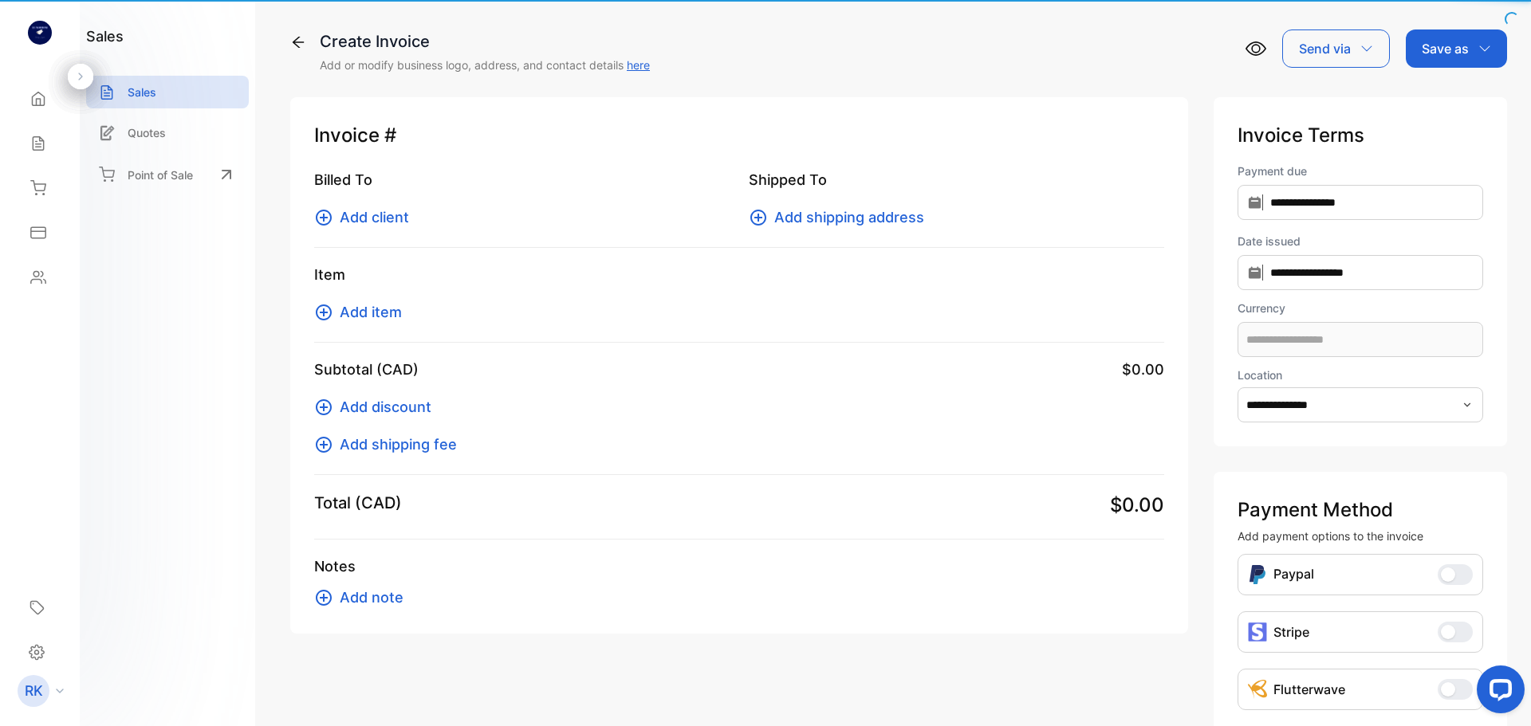
type input "**********"
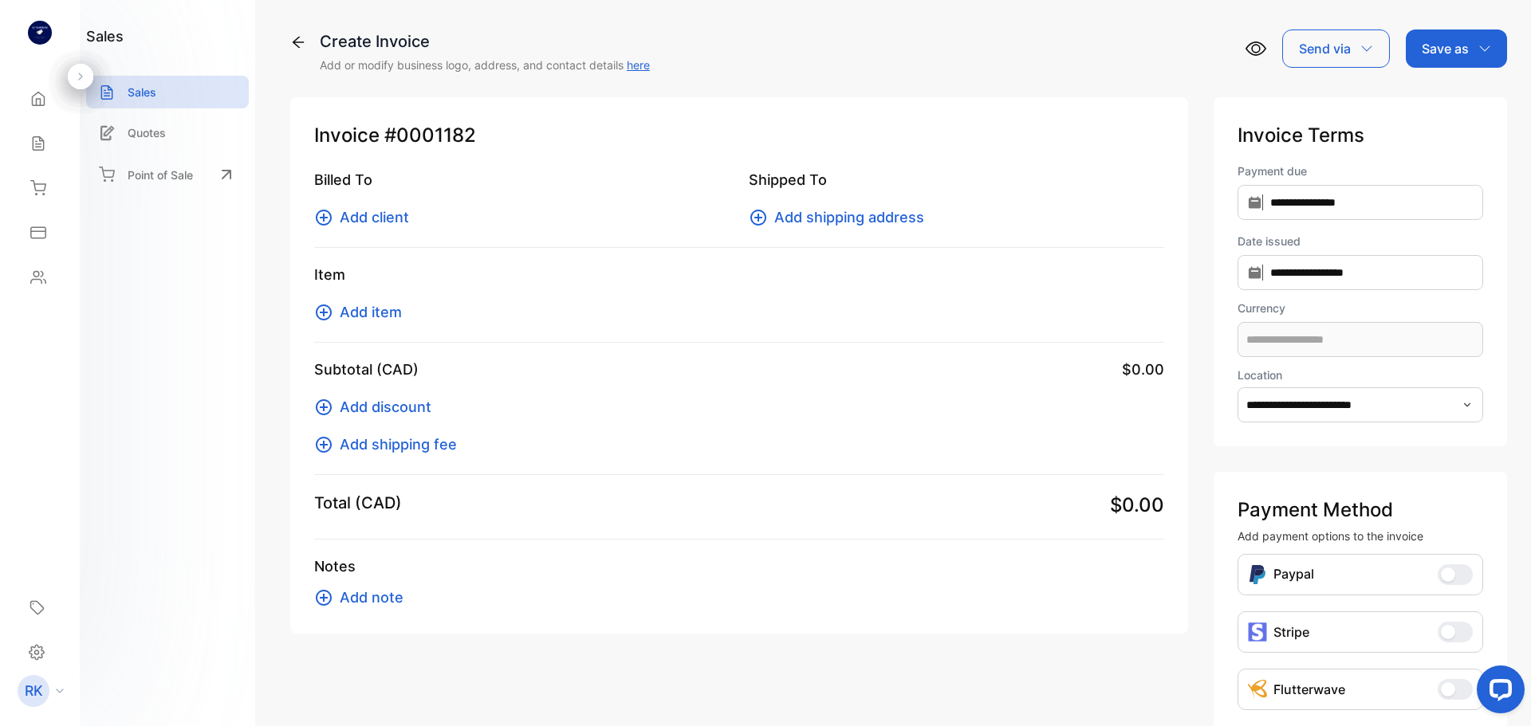
type input "**********"
click at [329, 211] on icon at bounding box center [323, 217] width 19 height 19
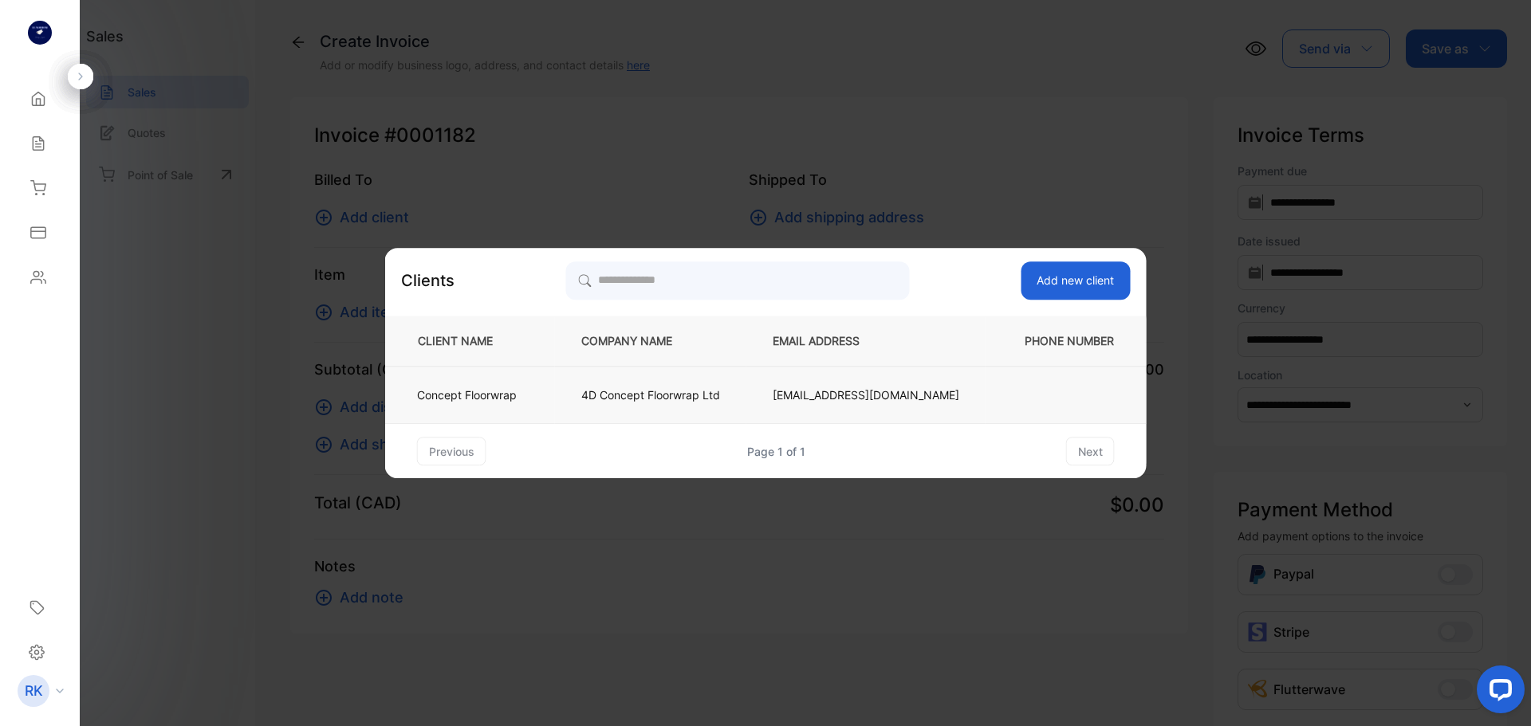
click at [612, 381] on td "4D Concept Floorwrap Ltd" at bounding box center [650, 395] width 191 height 57
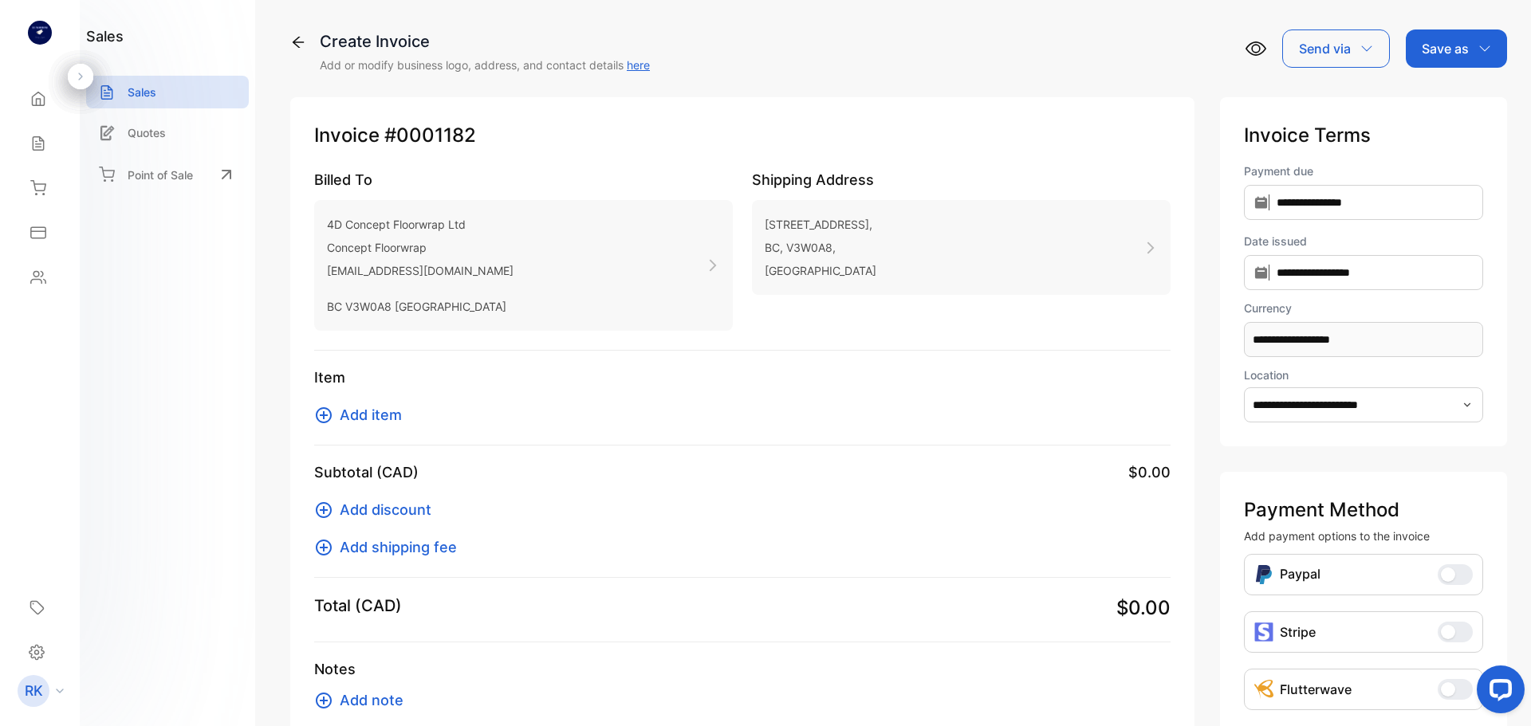
click at [386, 409] on span "Add item" at bounding box center [371, 415] width 62 height 22
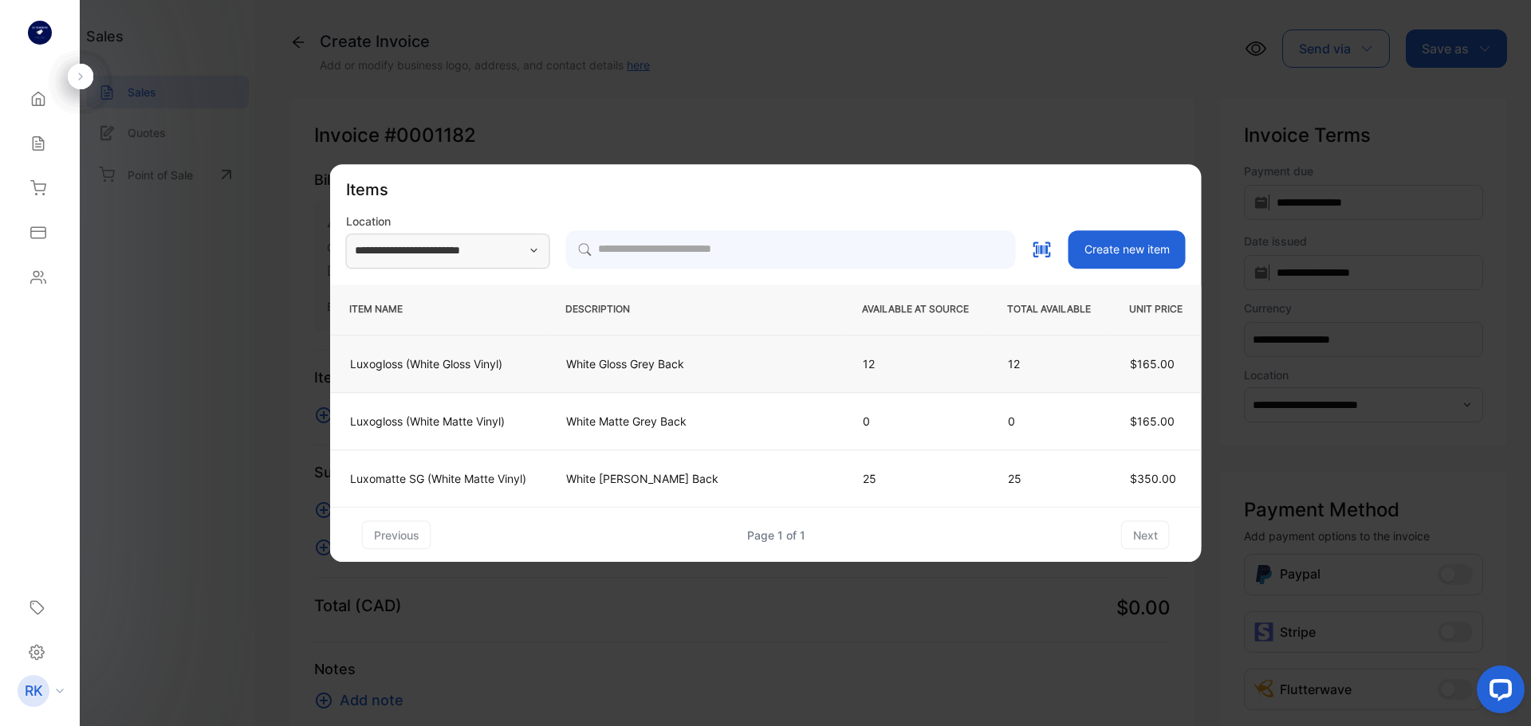
click at [661, 360] on p "White Gloss Grey Back" at bounding box center [694, 364] width 257 height 17
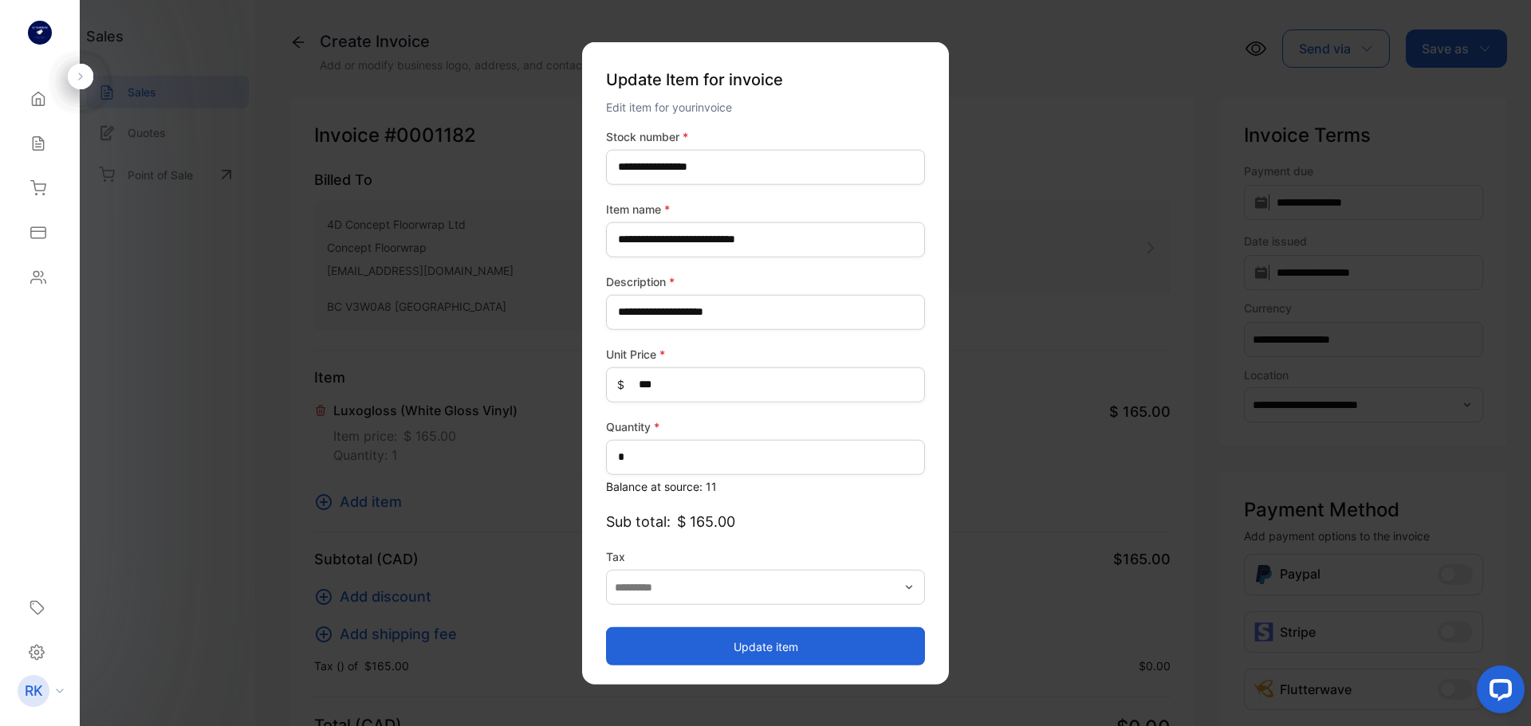
type input "**********"
click at [750, 651] on button "Update item" at bounding box center [765, 647] width 319 height 38
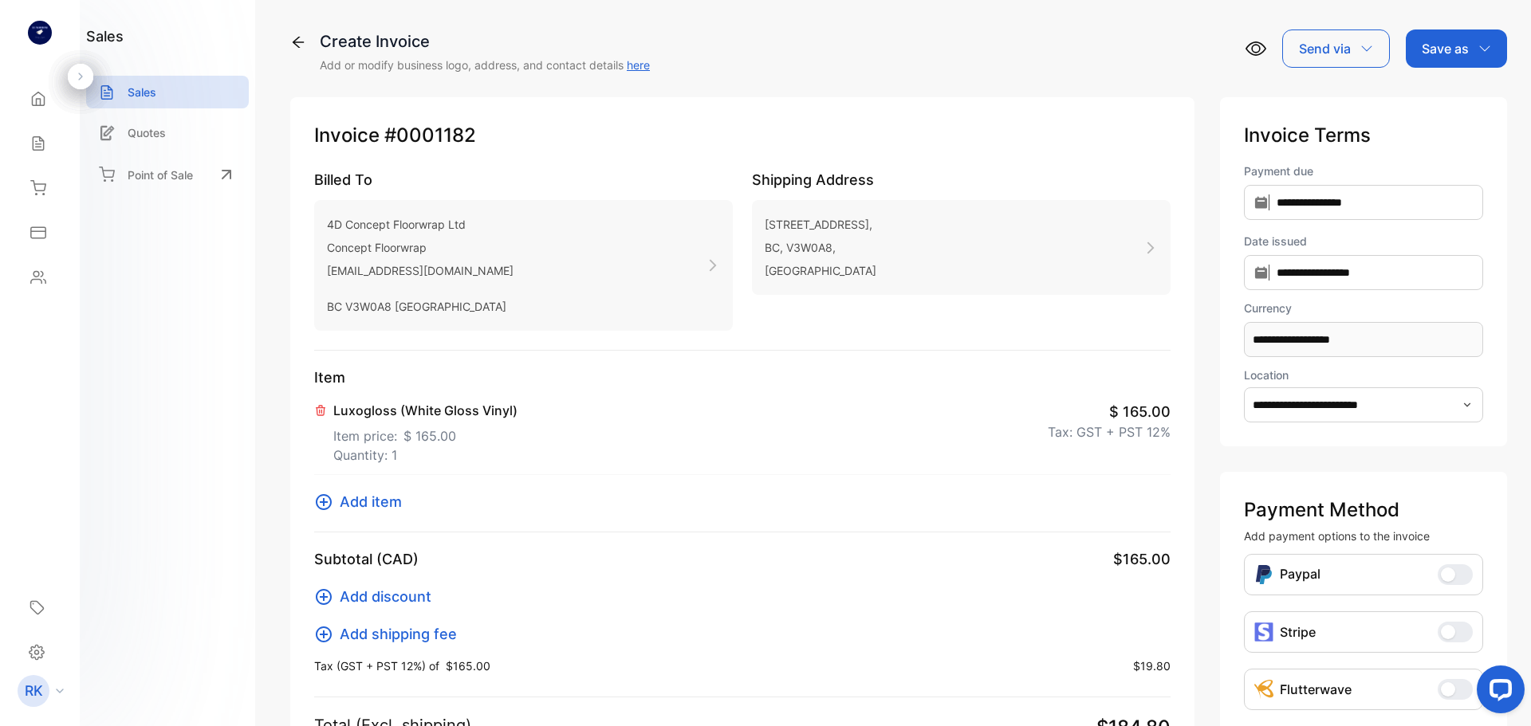
click at [1428, 61] on div "Save as" at bounding box center [1456, 49] width 101 height 38
click at [1440, 92] on div "Invoice" at bounding box center [1453, 101] width 92 height 32
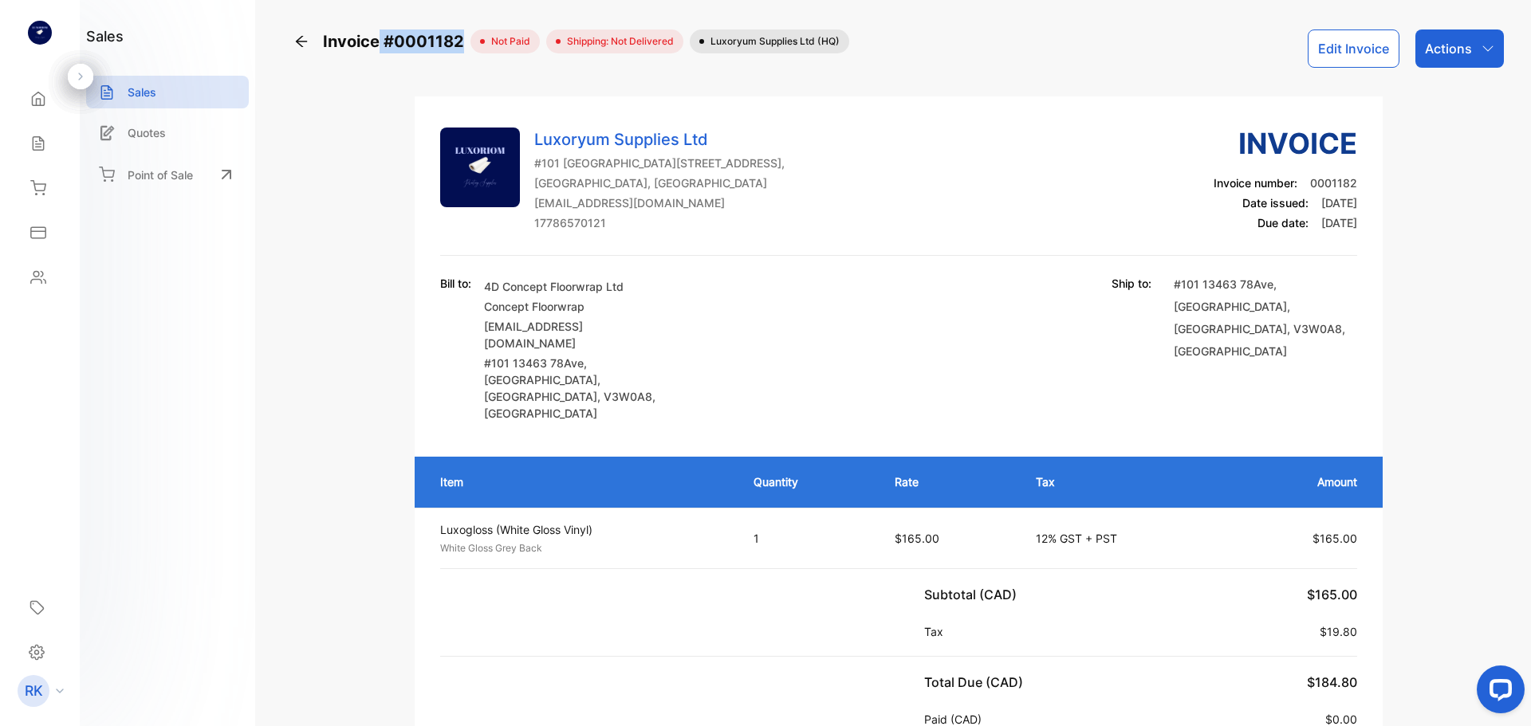
drag, startPoint x: 380, startPoint y: 38, endPoint x: 472, endPoint y: 43, distance: 91.8
click at [471, 43] on div "Invoice #0001182 not paid Shipping: Not Delivered Luxoryum Supplies Ltd (HQ)" at bounding box center [571, 42] width 556 height 24
click at [139, 90] on p "Sales" at bounding box center [142, 92] width 29 height 17
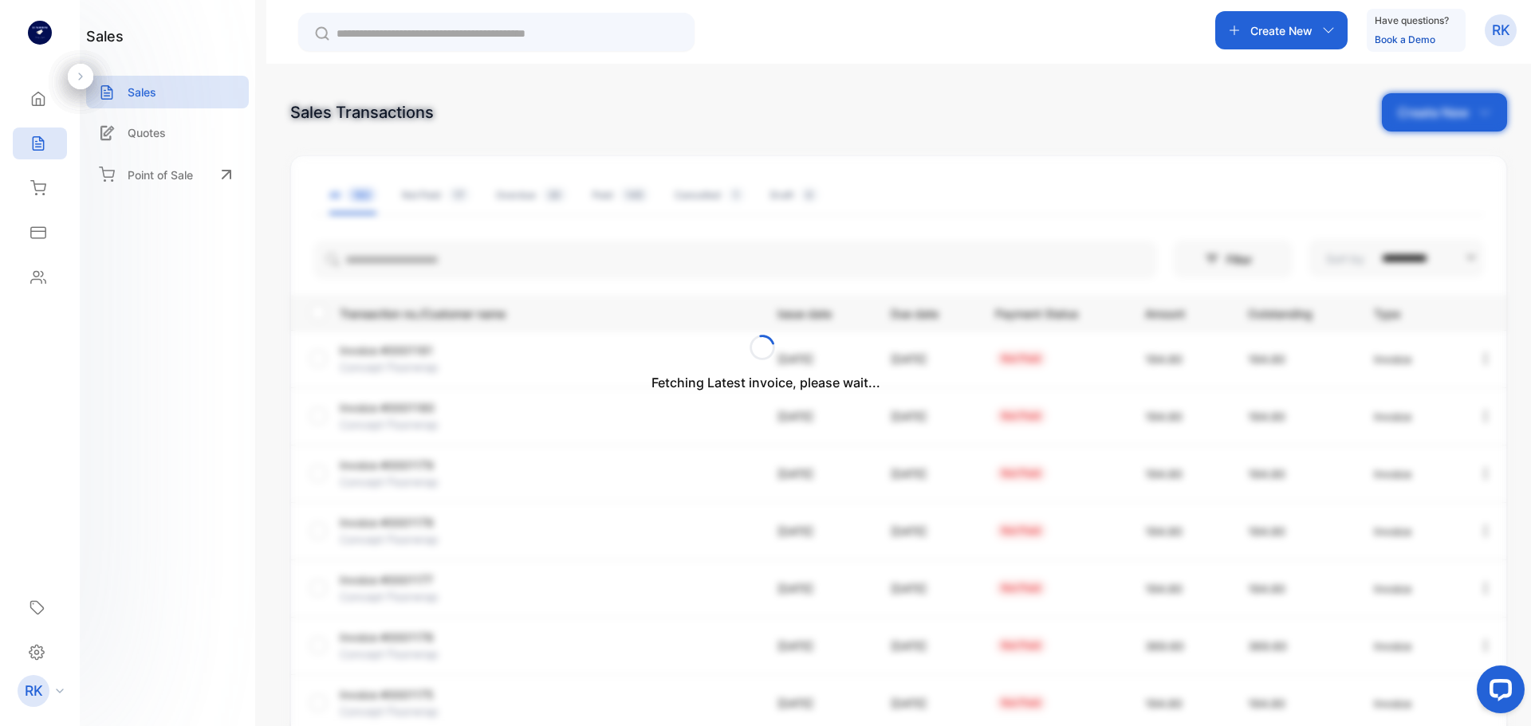
click at [1245, 39] on div "Fetching Latest invoice, please wait..." at bounding box center [765, 363] width 1531 height 726
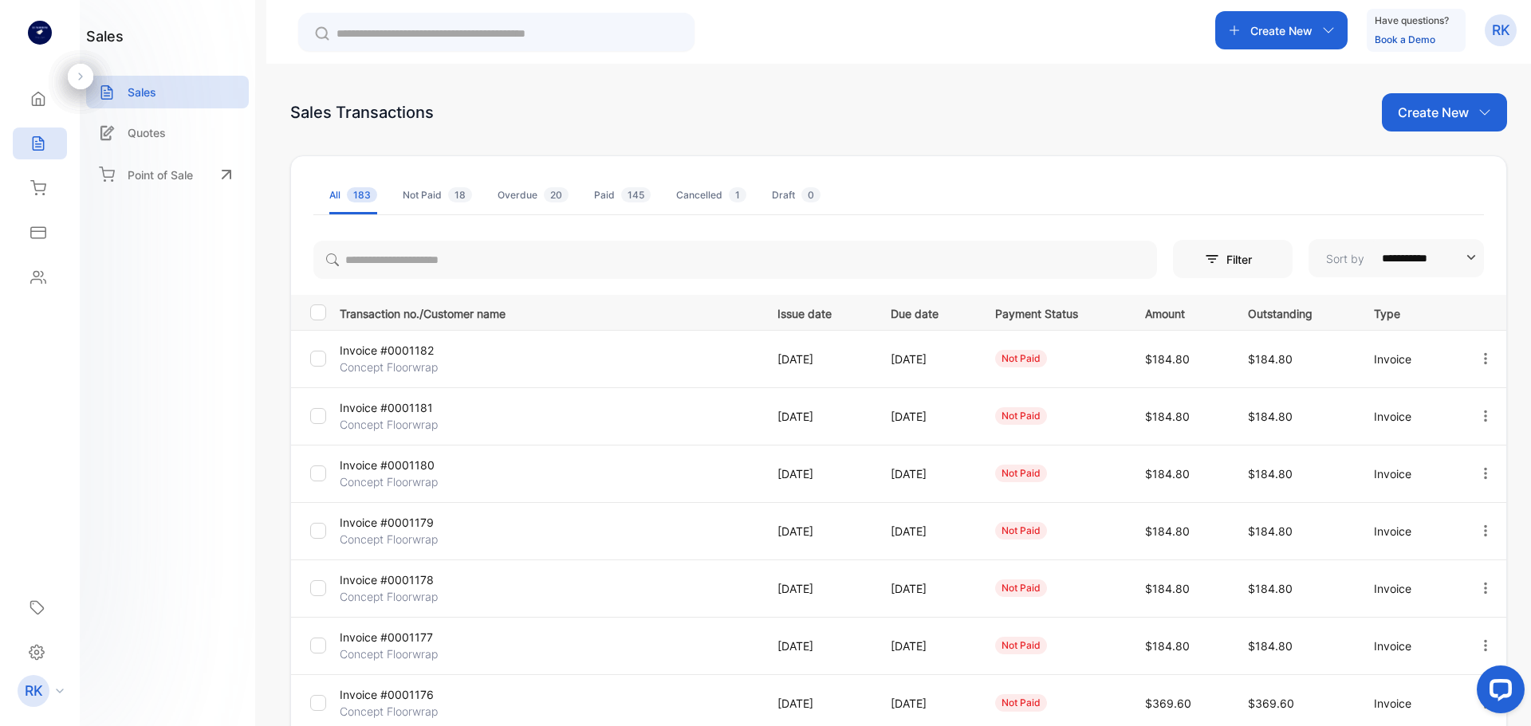
click at [1256, 29] on p "Create New" at bounding box center [1281, 30] width 62 height 17
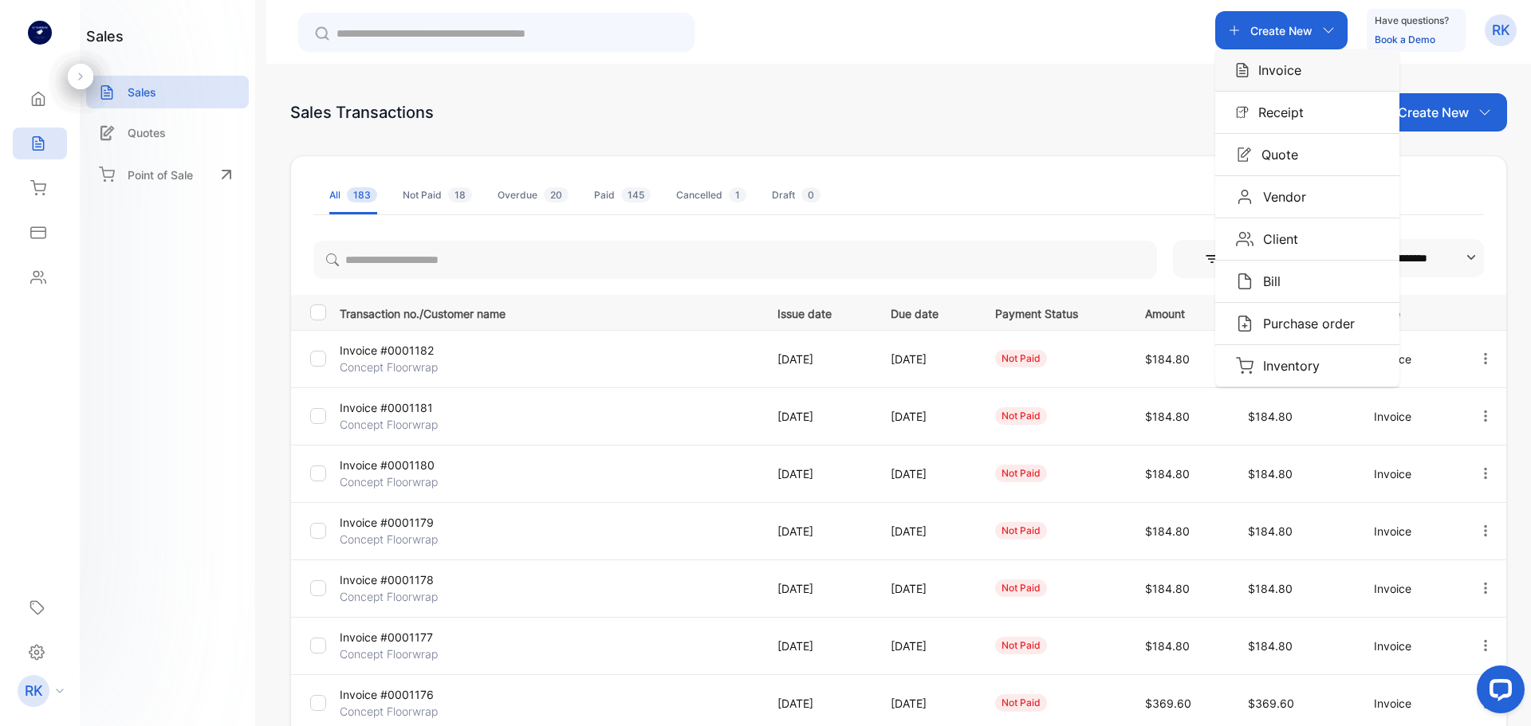
click at [1243, 69] on img "button" at bounding box center [1242, 70] width 13 height 16
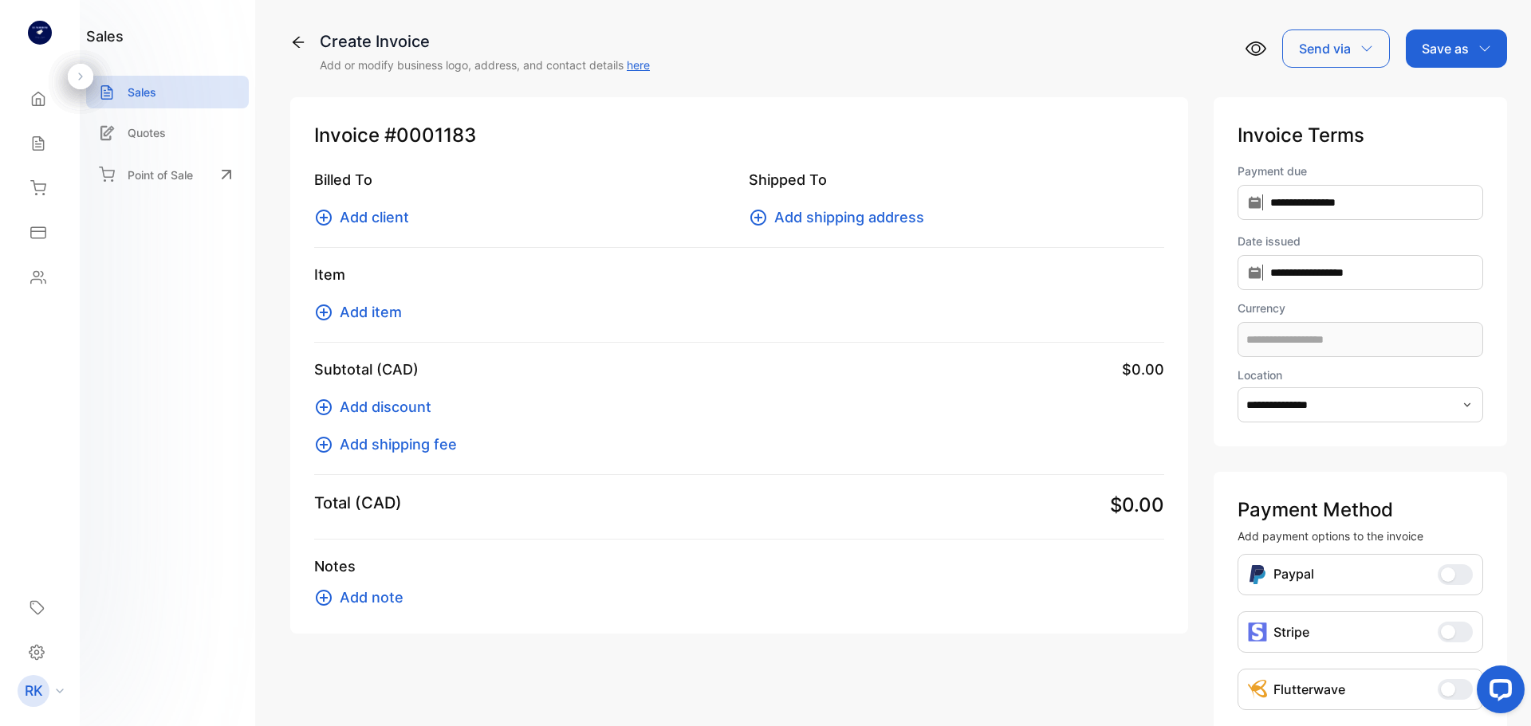
type input "**********"
click at [348, 220] on span "Add client" at bounding box center [374, 218] width 69 height 22
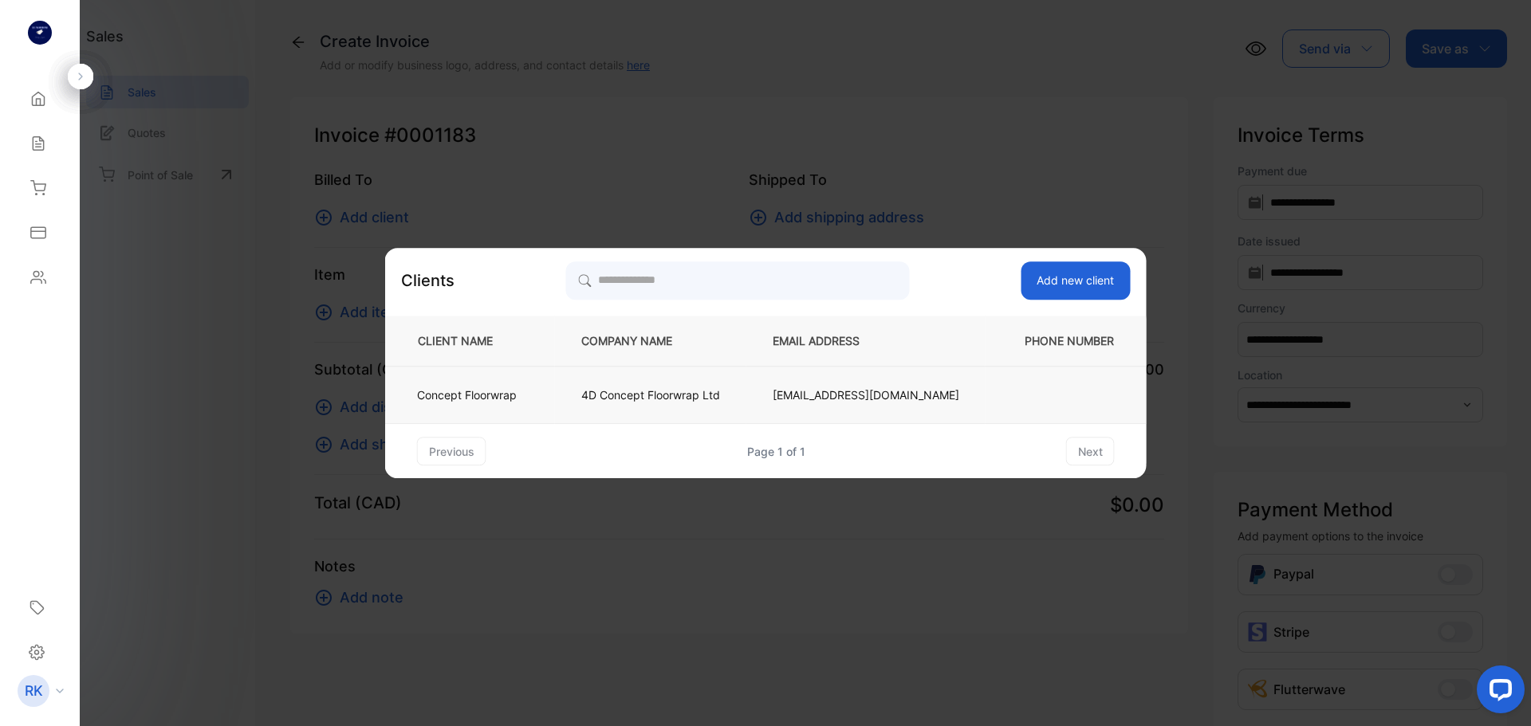
click at [535, 400] on td "Concept Floorwrap" at bounding box center [470, 395] width 170 height 57
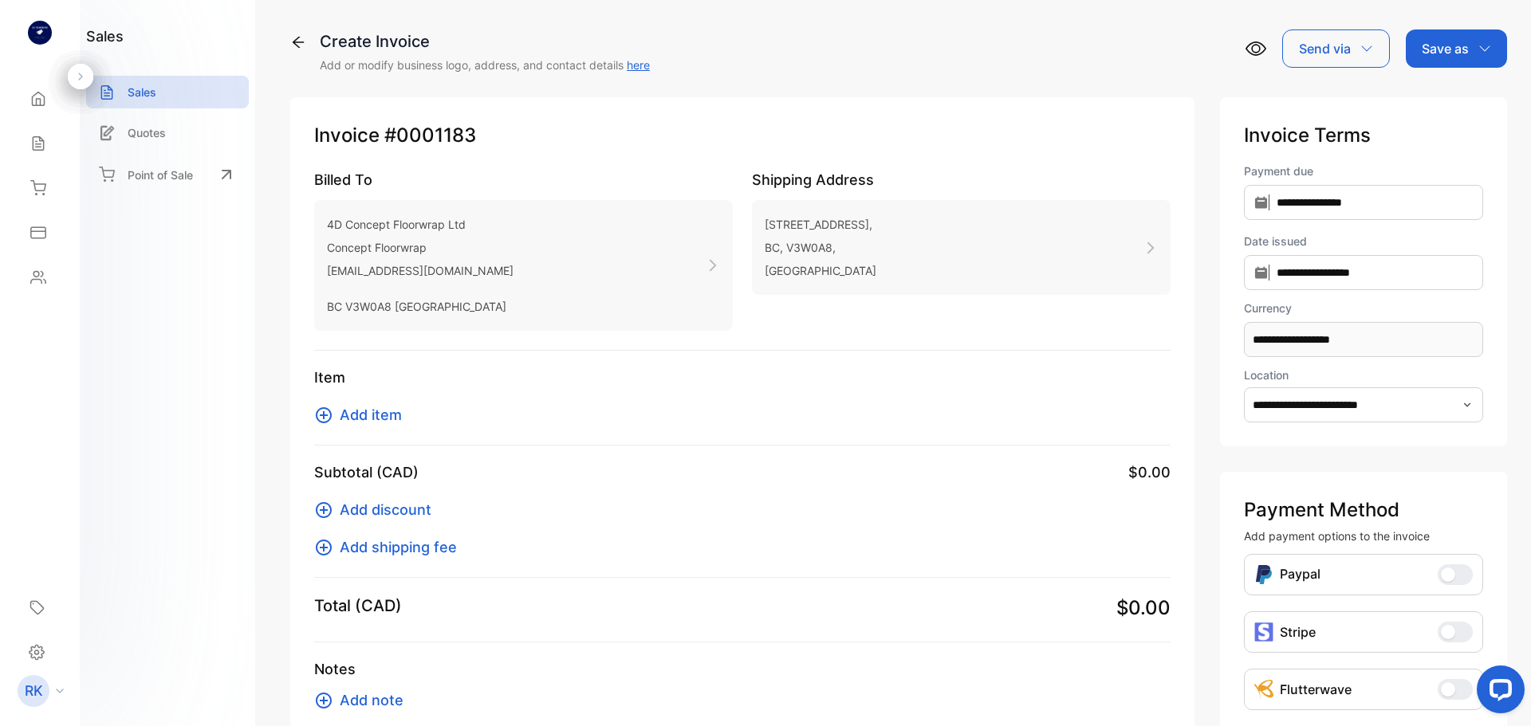
click at [386, 415] on span "Add item" at bounding box center [371, 415] width 62 height 22
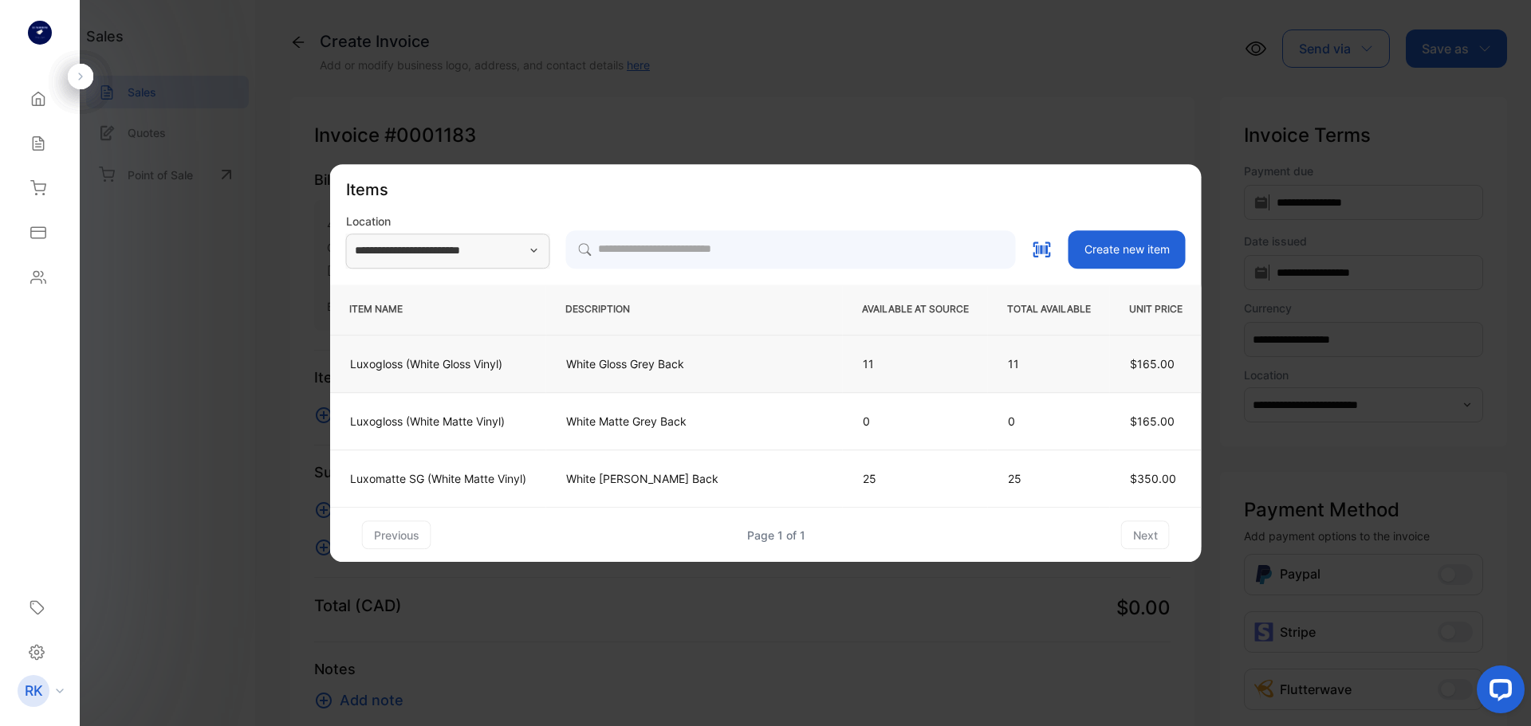
click at [828, 366] on td "White Gloss Grey Back" at bounding box center [694, 364] width 297 height 57
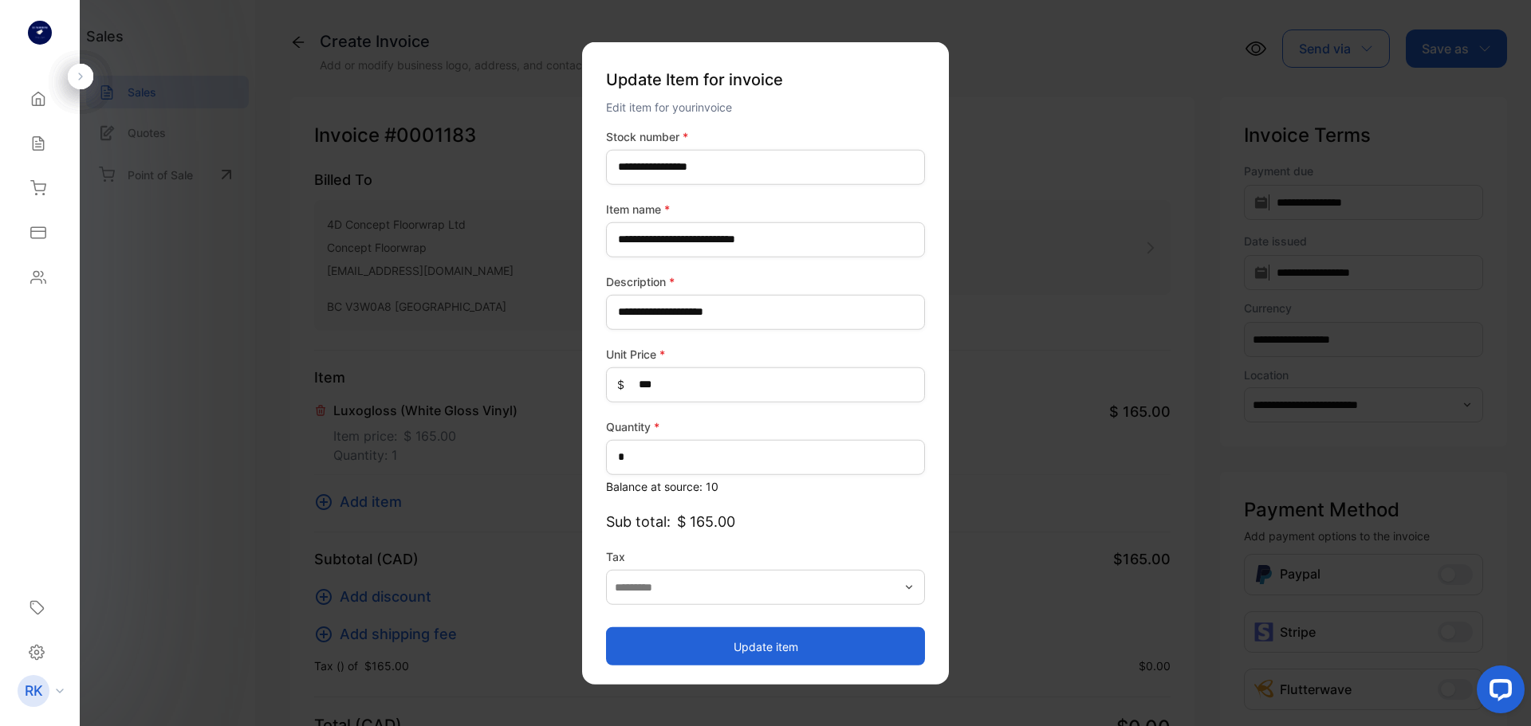
type input "**********"
click at [799, 649] on button "Update item" at bounding box center [765, 647] width 319 height 38
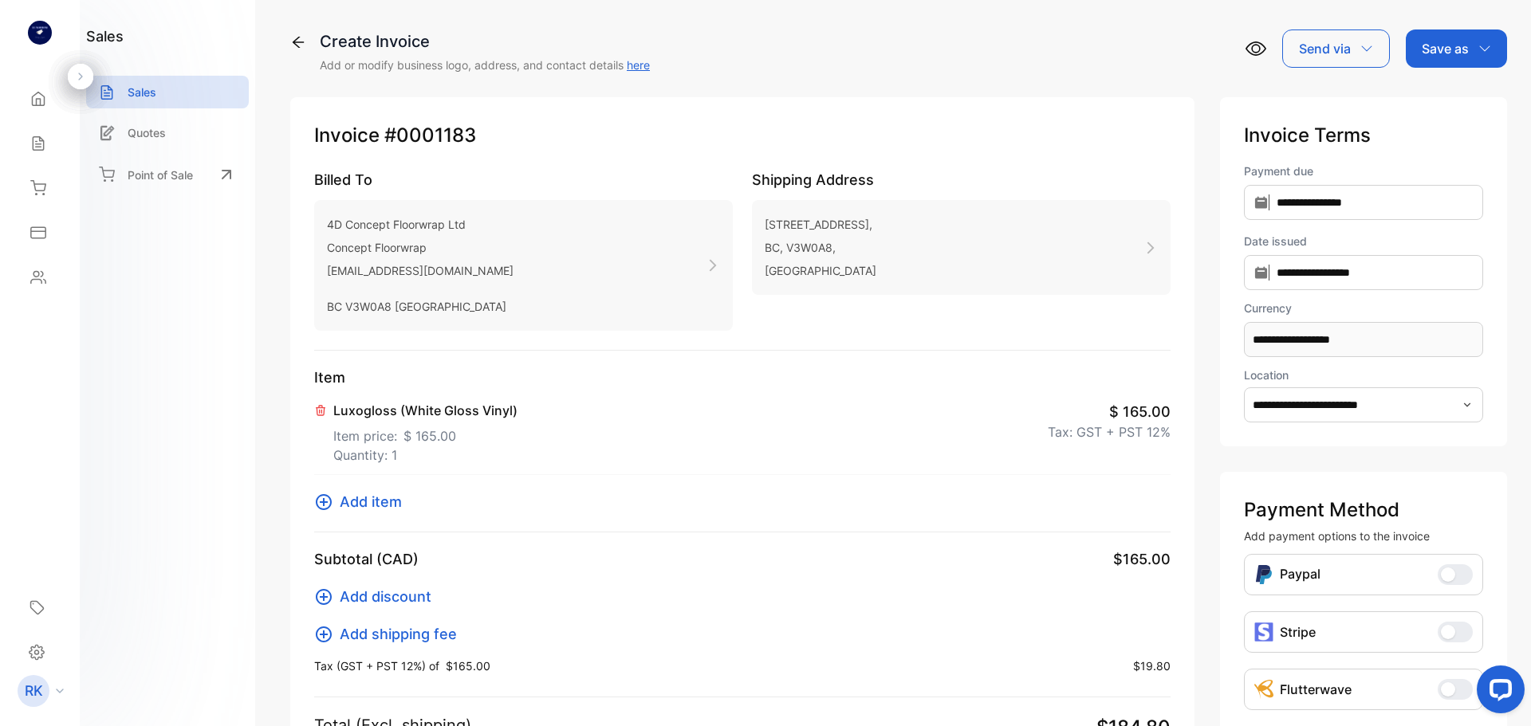
click at [1460, 50] on p "Save as" at bounding box center [1445, 48] width 47 height 19
click at [1446, 92] on div "Invoice" at bounding box center [1453, 101] width 92 height 32
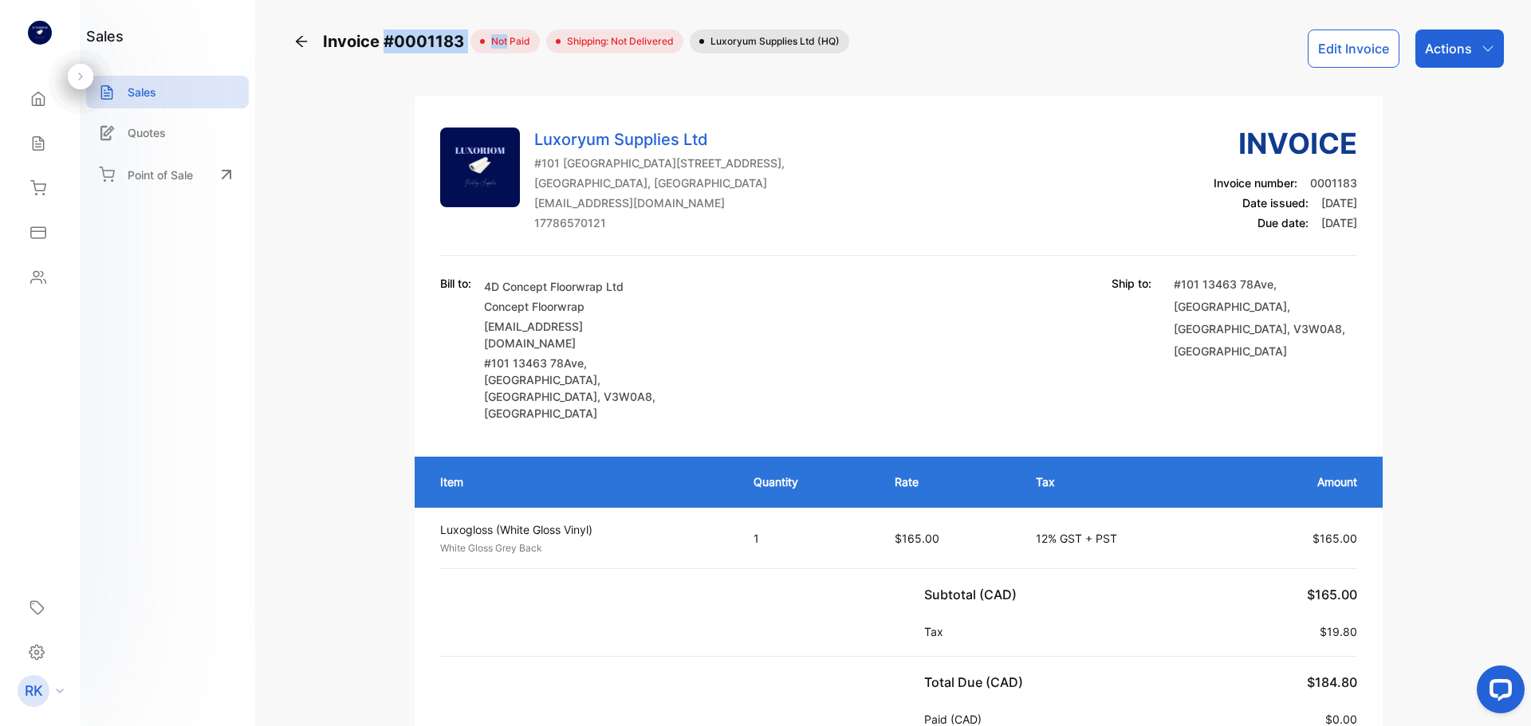
copy div "#0001183 not"
copy div "#0001183 no"
copy div "#0001183 n"
copy div "#0001183"
drag, startPoint x: 383, startPoint y: 41, endPoint x: 470, endPoint y: 45, distance: 87.8
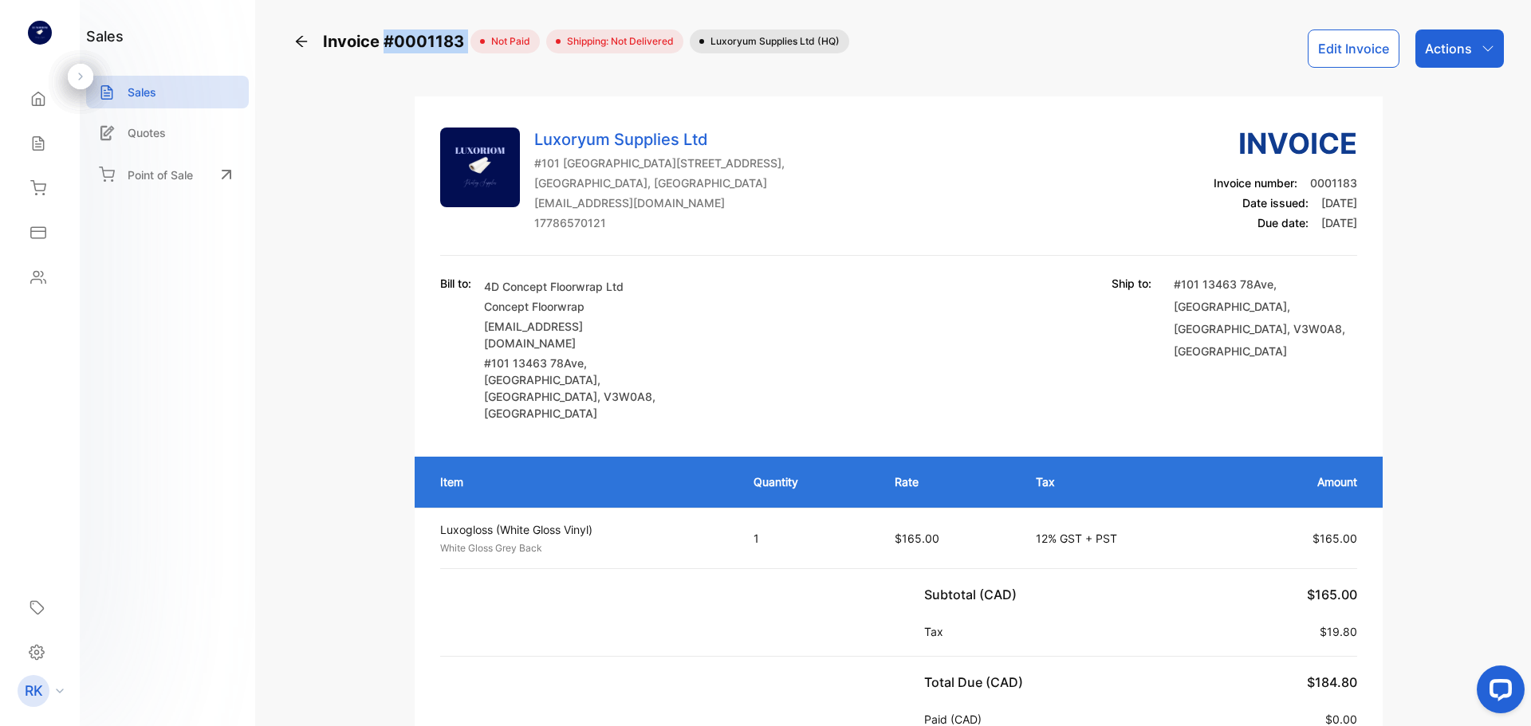
click at [470, 45] on div "Invoice #0001183 not paid Shipping: Not Delivered Luxoryum Supplies Ltd (HQ)" at bounding box center [571, 42] width 556 height 24
click at [472, 59] on div "Invoice #0001183 not paid Shipping: Not Delivered Luxoryum Supplies Ltd (HQ) Ed…" at bounding box center [898, 49] width 1210 height 38
copy span "#0001183"
copy span "0001183"
drag, startPoint x: 462, startPoint y: 41, endPoint x: 389, endPoint y: 41, distance: 72.6
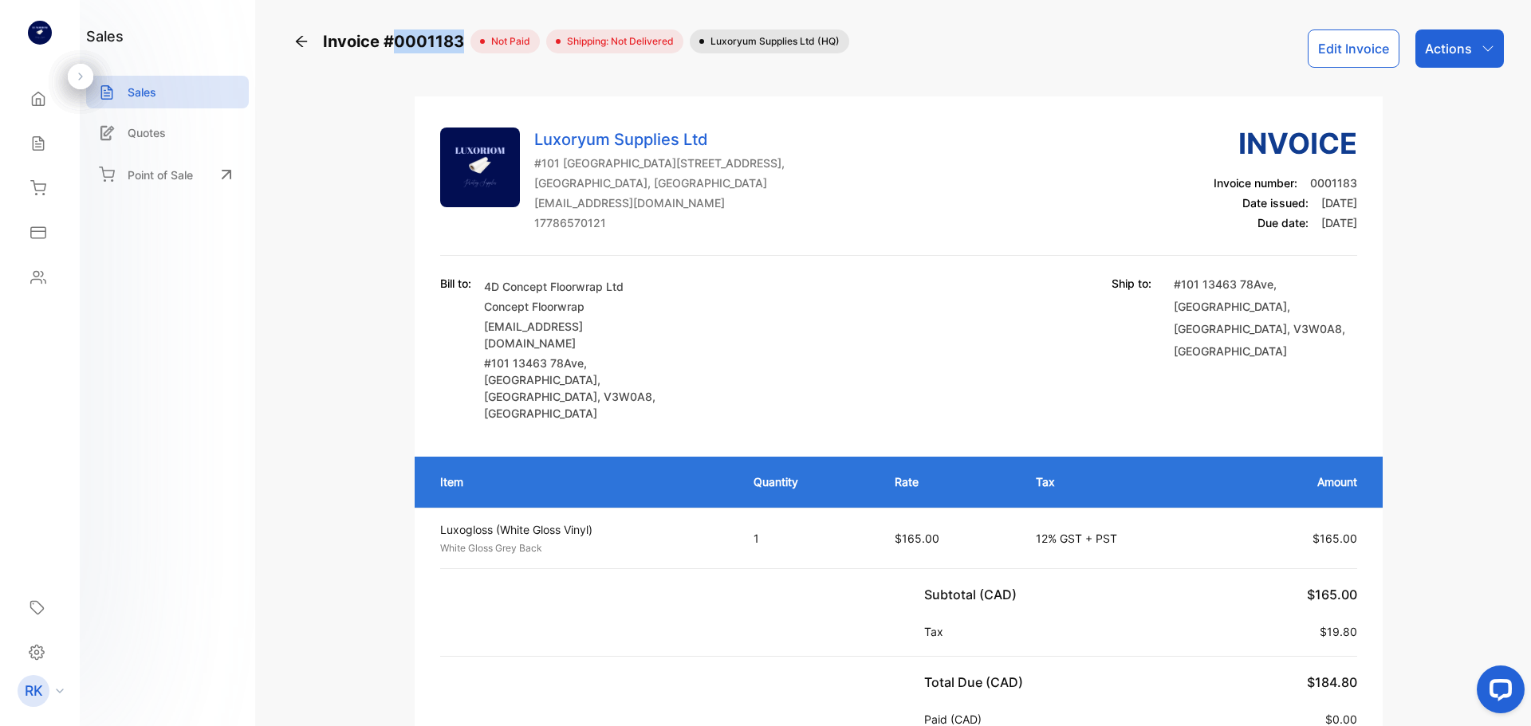
click at [389, 41] on span "Invoice #0001183" at bounding box center [397, 42] width 148 height 24
